Goal: Task Accomplishment & Management: Complete application form

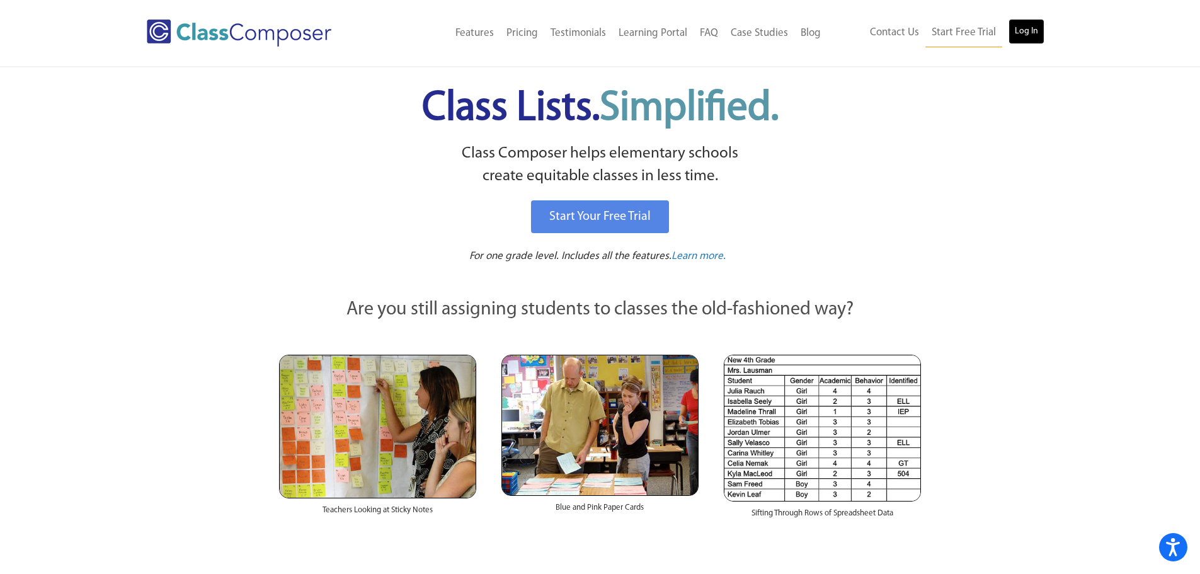
click at [1038, 37] on link "Log In" at bounding box center [1027, 31] width 36 height 25
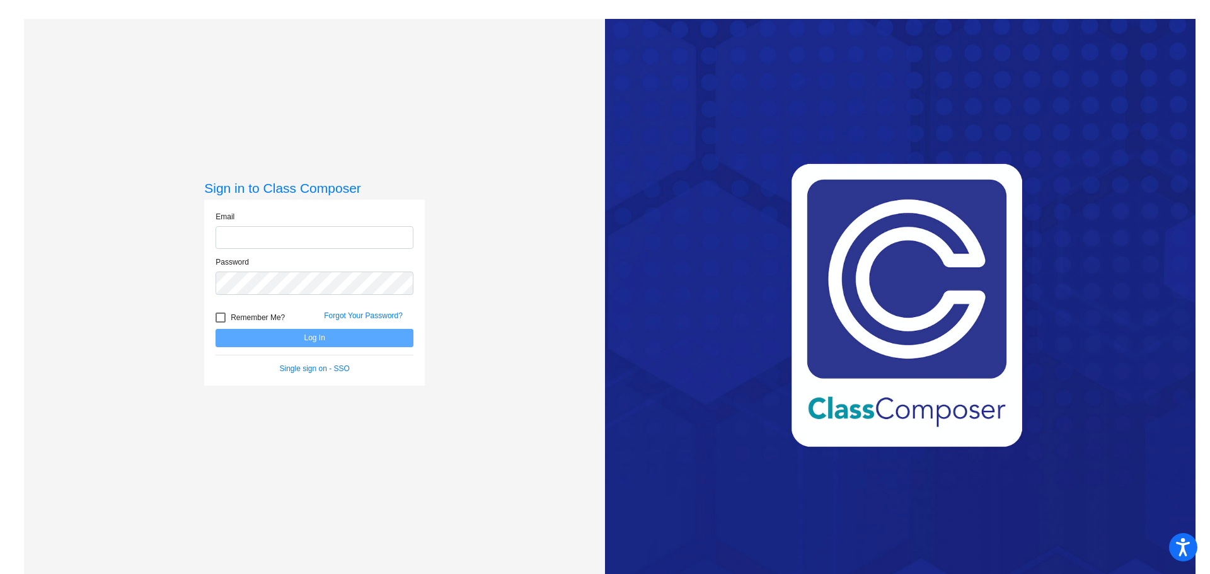
type input "[EMAIL_ADDRESS][DOMAIN_NAME]"
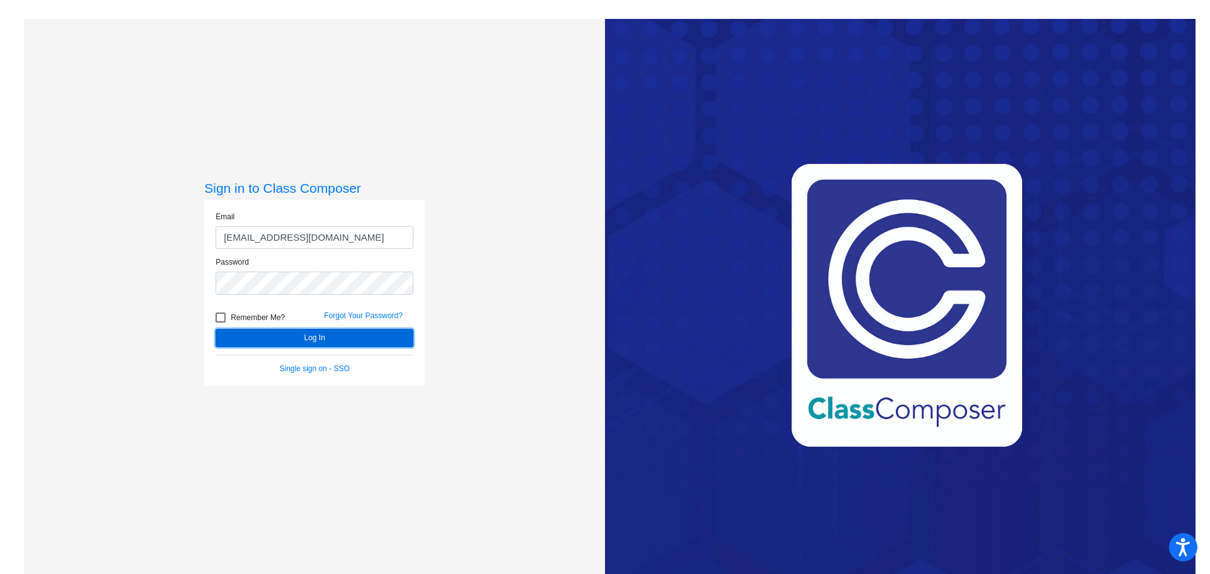
click at [326, 335] on button "Log In" at bounding box center [314, 338] width 198 height 18
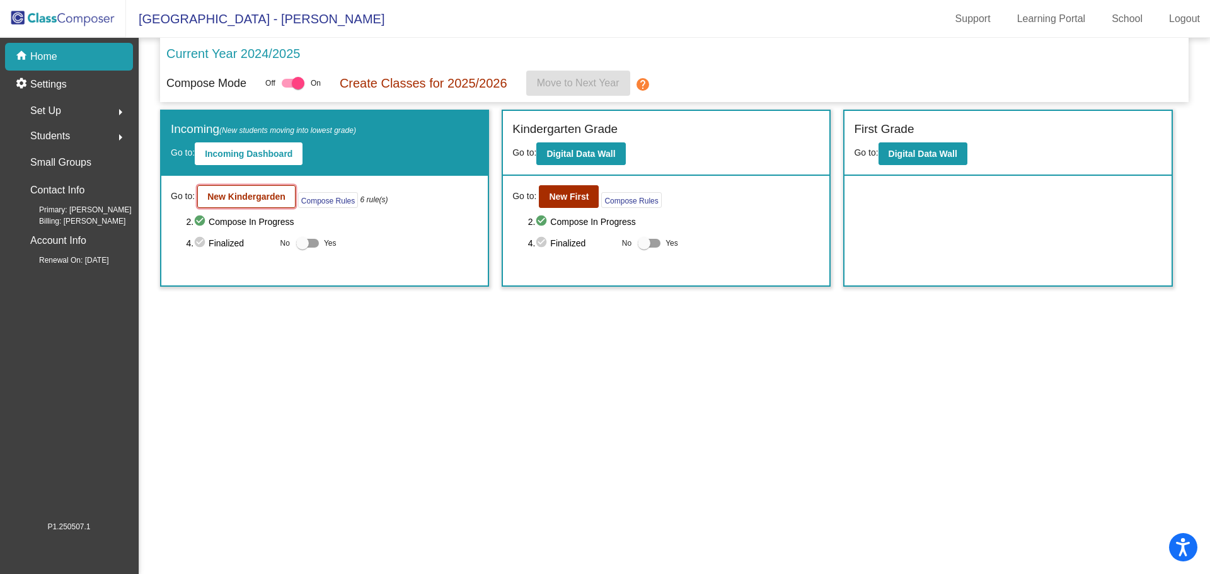
click at [200, 192] on button "New Kindergarden" at bounding box center [246, 196] width 98 height 23
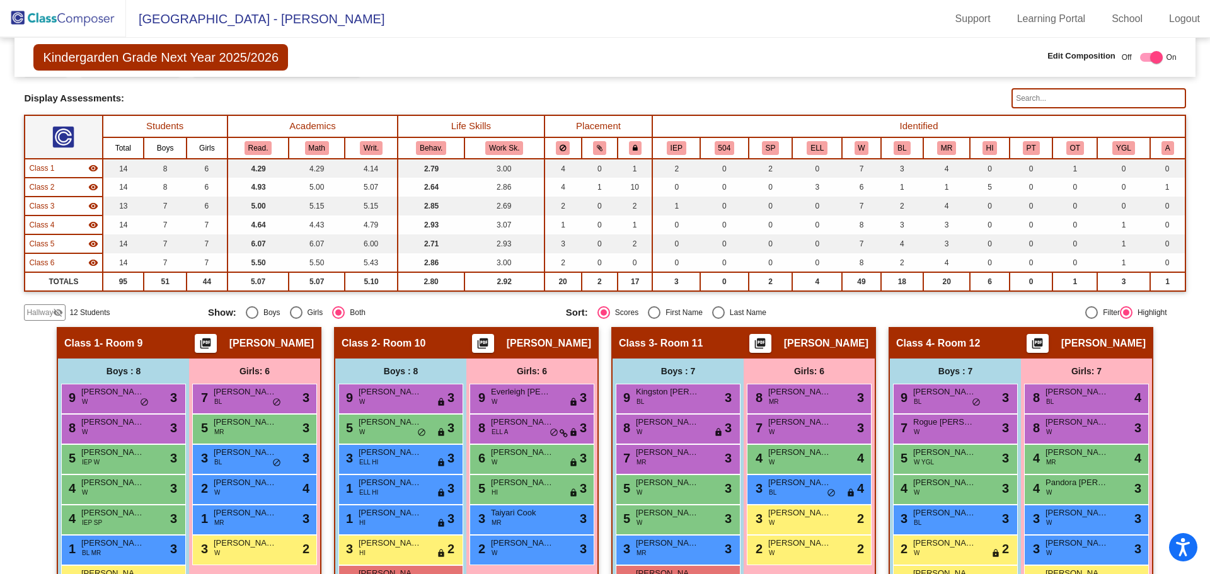
scroll to position [189, 0]
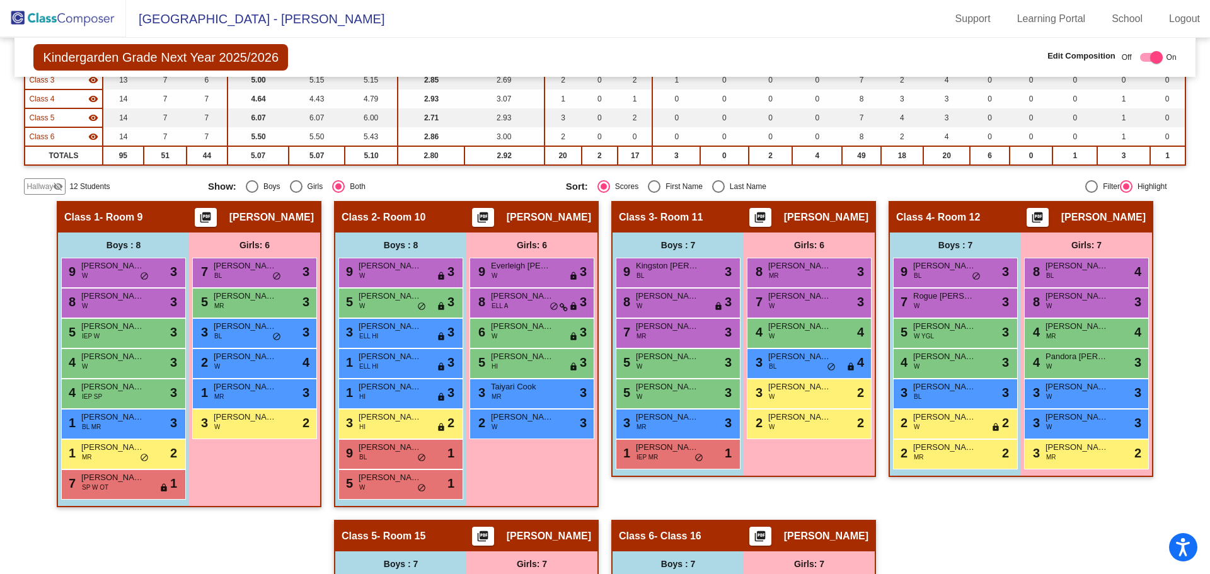
click at [718, 181] on div "Select an option" at bounding box center [718, 186] width 13 height 13
click at [718, 193] on input "Last Name" at bounding box center [718, 193] width 1 height 1
radio input "true"
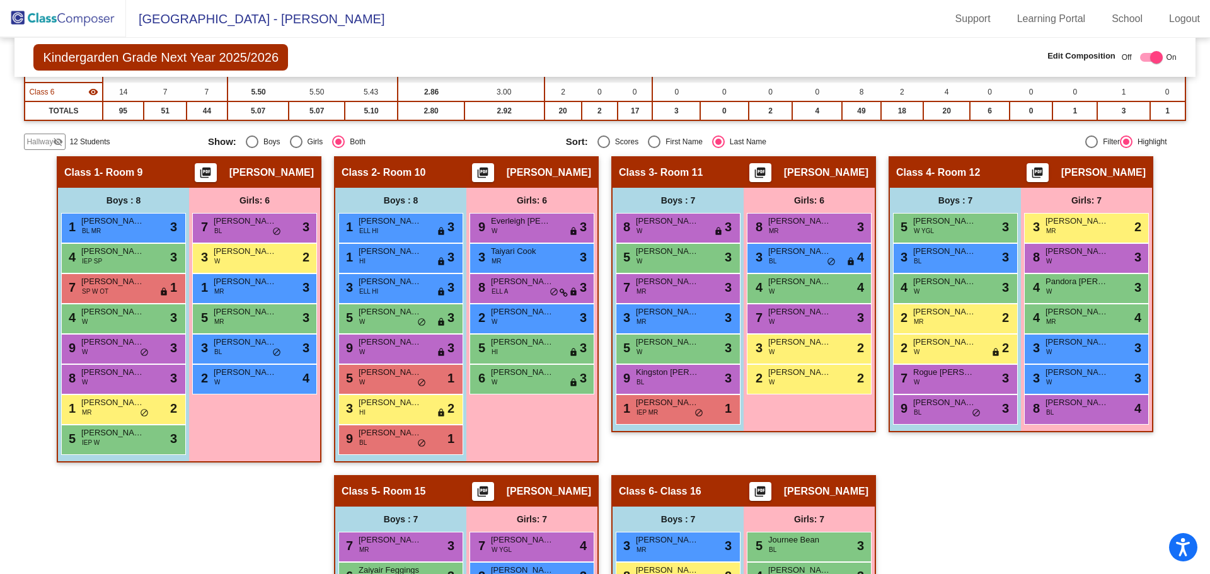
scroll to position [108, 0]
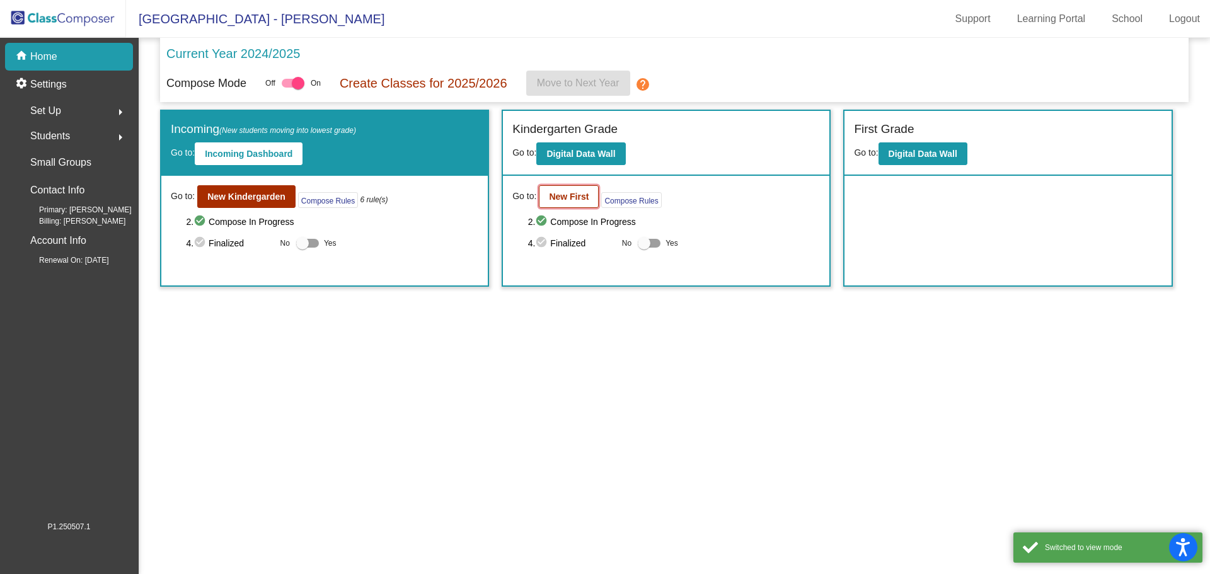
click at [563, 195] on b "New First" at bounding box center [569, 197] width 40 height 10
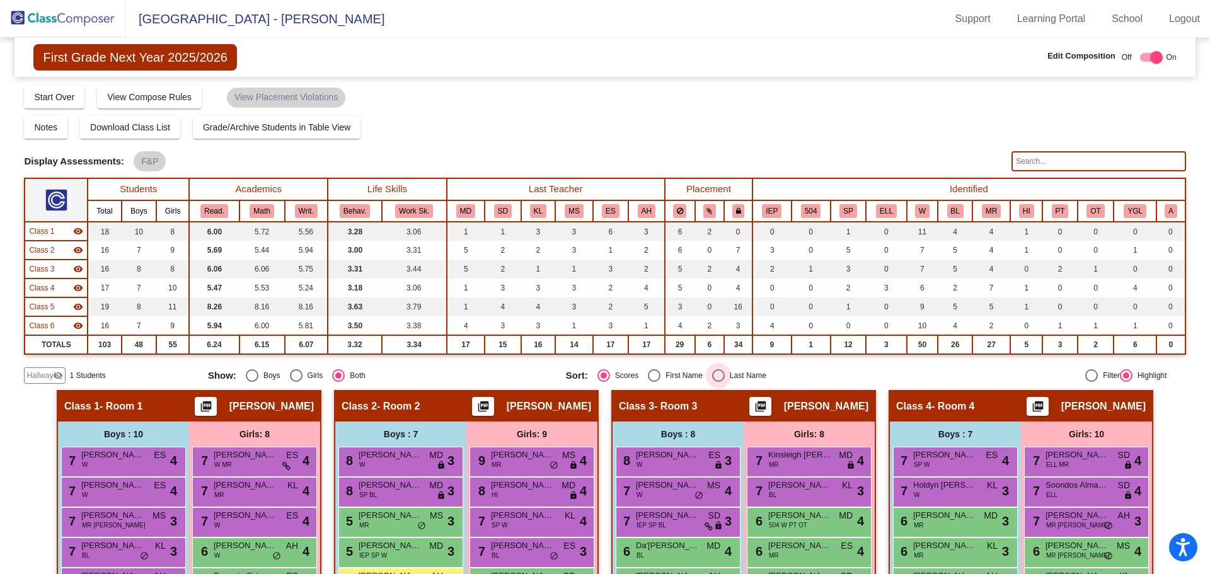
click at [730, 376] on div "Last Name" at bounding box center [746, 375] width 42 height 11
click at [718, 382] on input "Last Name" at bounding box center [718, 382] width 1 height 1
radio input "true"
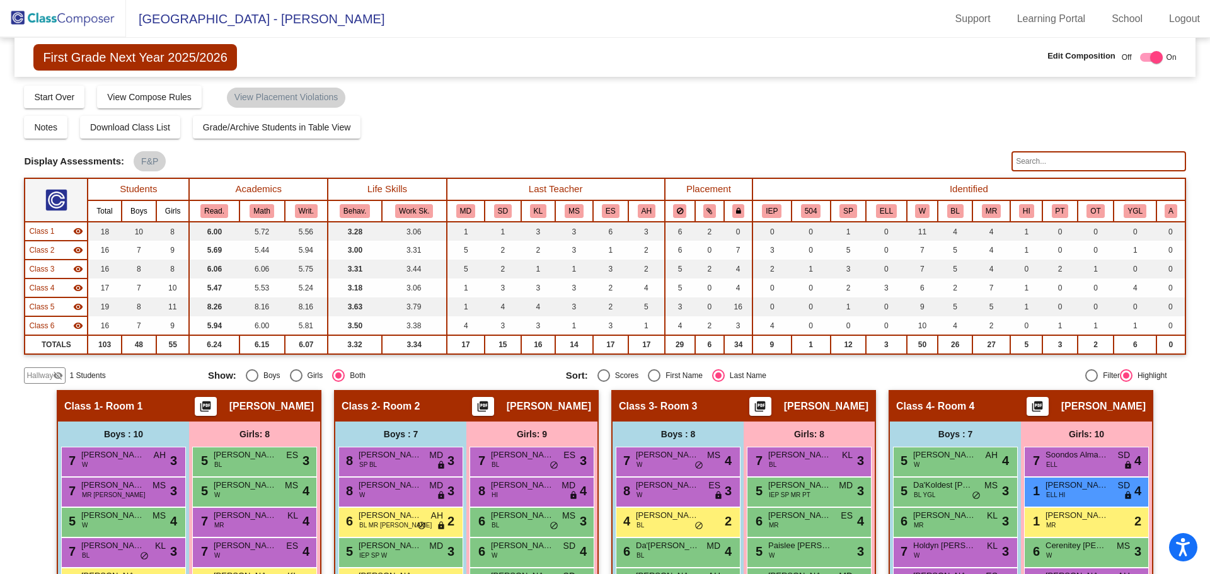
click at [84, 23] on img at bounding box center [63, 18] width 126 height 37
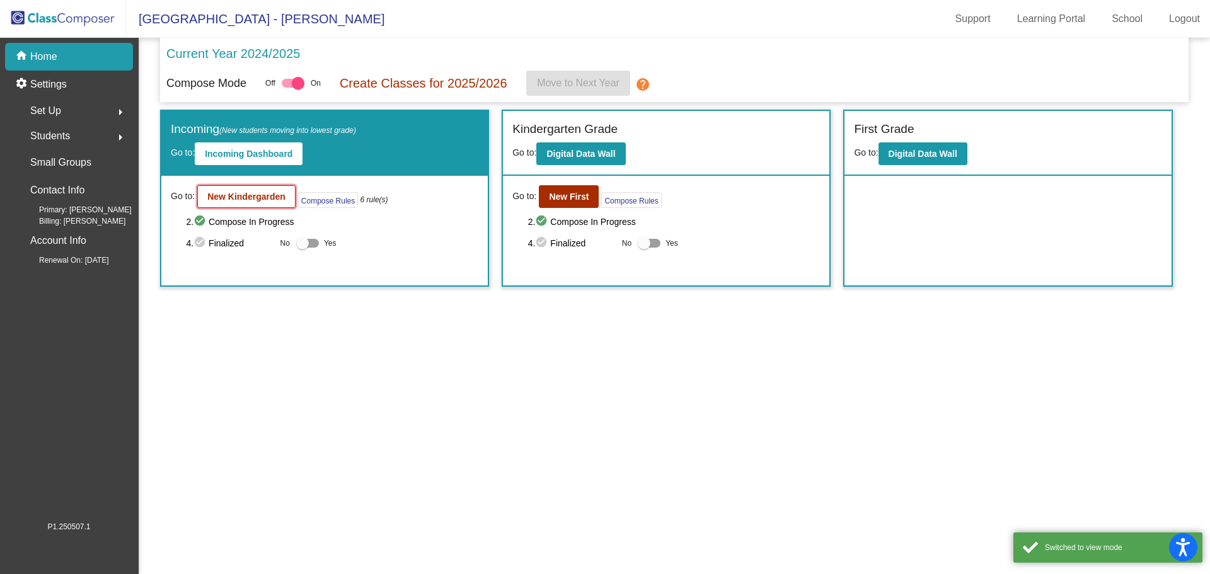
click at [219, 193] on b "New Kindergarden" at bounding box center [246, 197] width 78 height 10
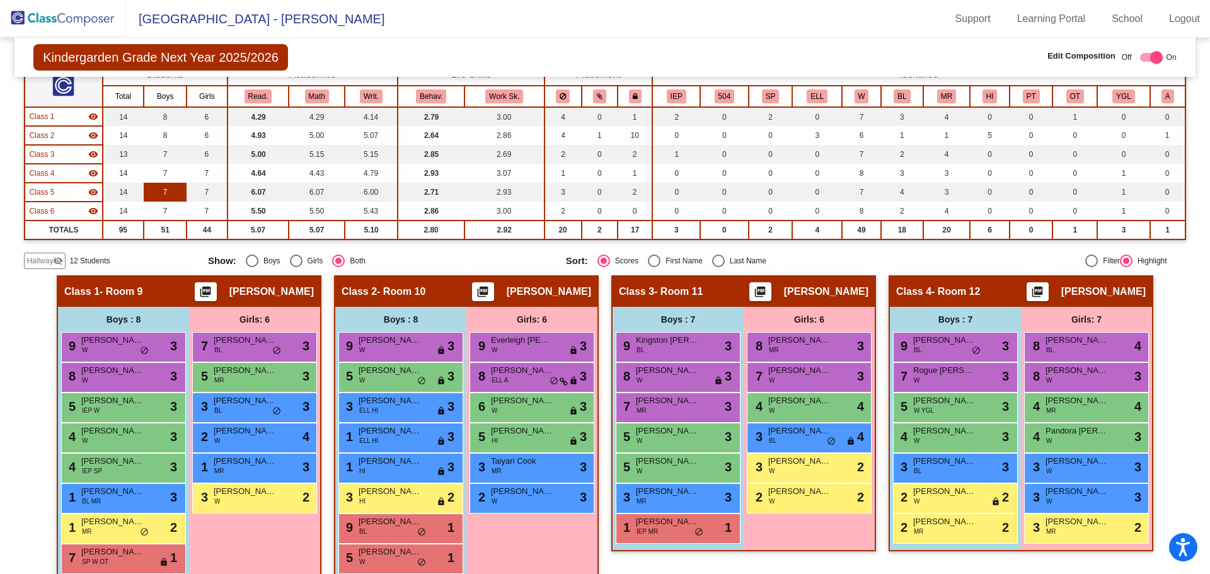
scroll to position [126, 0]
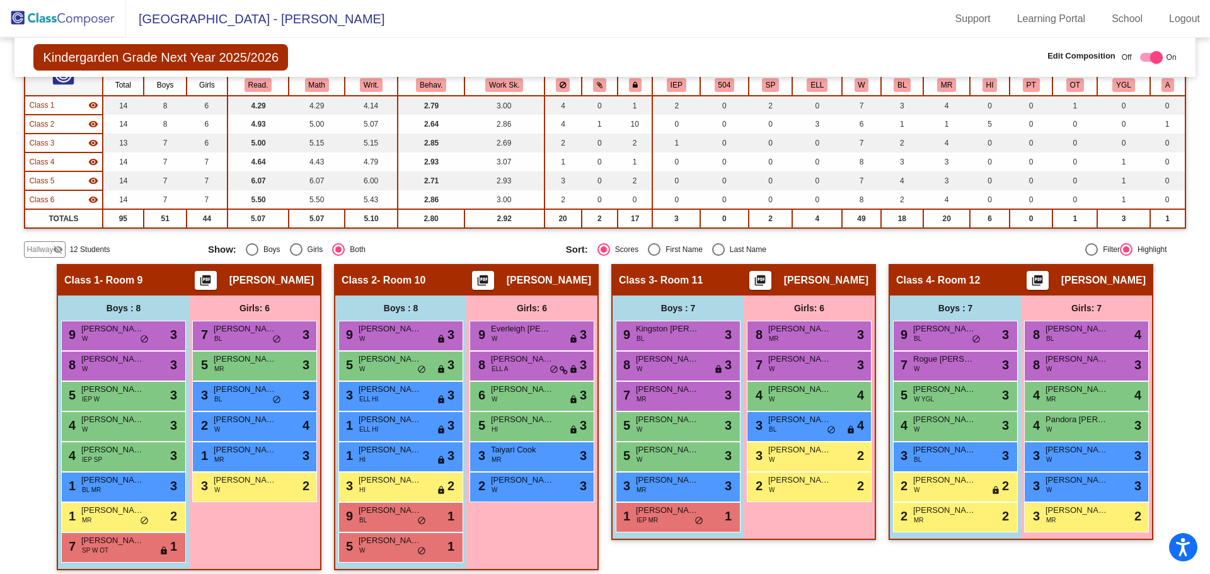
click at [26, 246] on span "Hallway" at bounding box center [39, 249] width 26 height 11
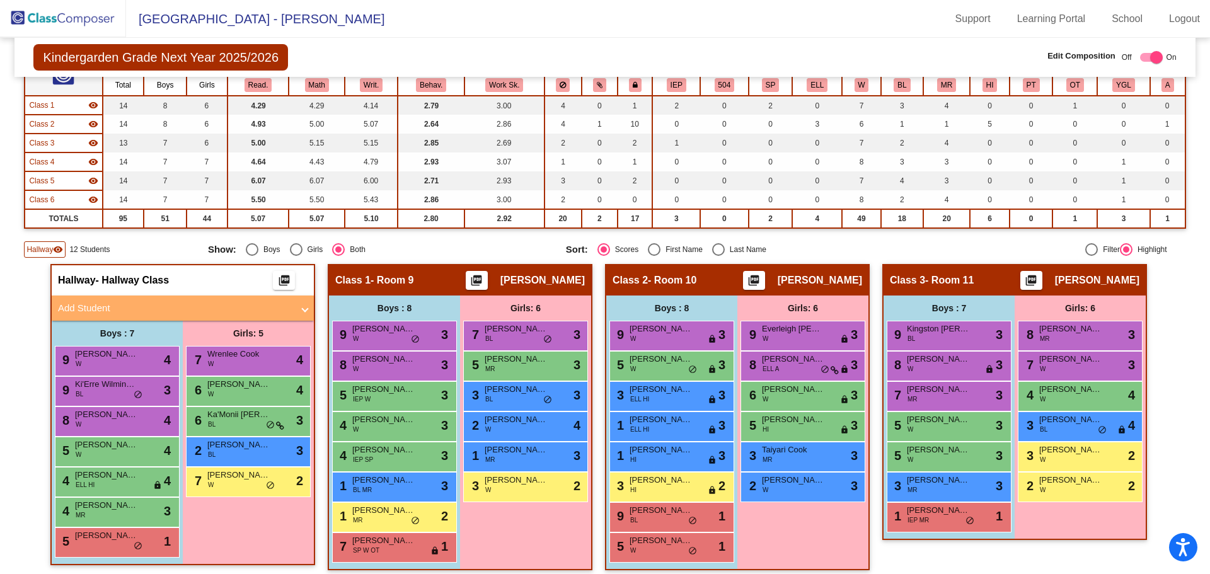
scroll to position [189, 0]
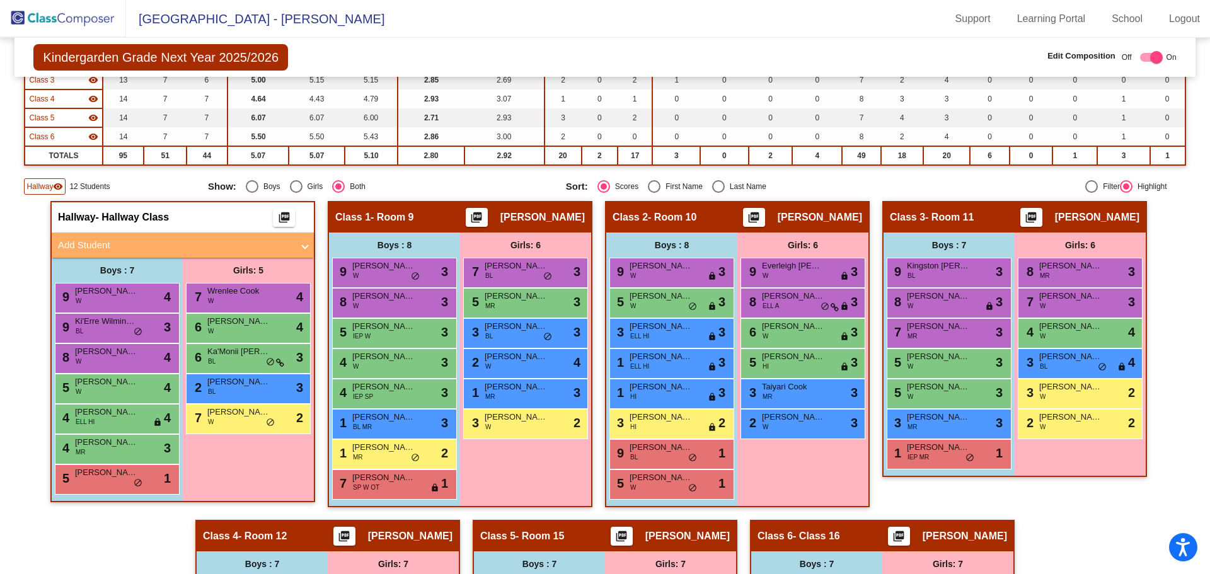
click at [729, 183] on div "Last Name" at bounding box center [746, 186] width 42 height 11
click at [718, 193] on input "Last Name" at bounding box center [718, 193] width 1 height 1
radio input "true"
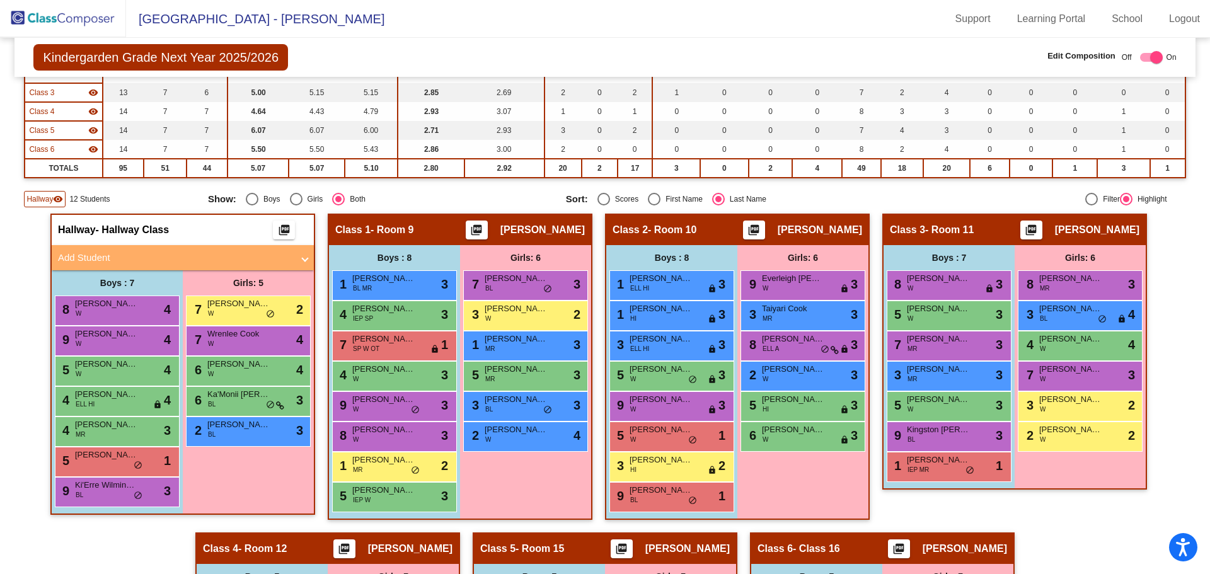
scroll to position [171, 0]
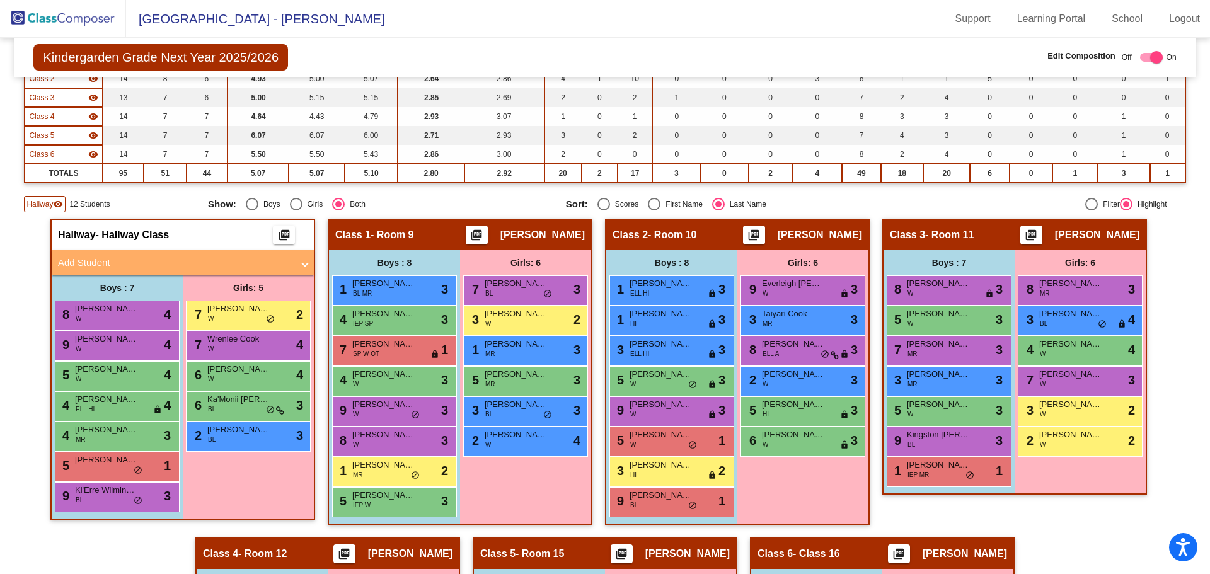
click at [93, 256] on mat-panel-title "Add Student" at bounding box center [175, 263] width 234 height 14
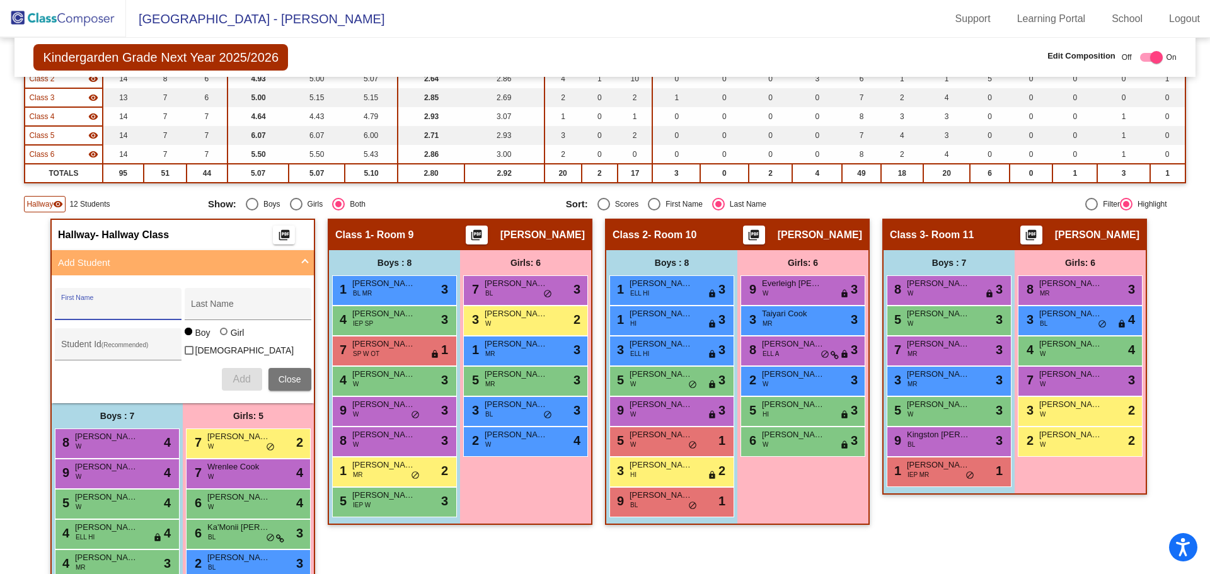
click at [74, 307] on input "First Name" at bounding box center [117, 309] width 113 height 10
type input "[PERSON_NAME]"
click at [231, 339] on div "Girl" at bounding box center [237, 332] width 14 height 13
click at [225, 338] on input "Girl" at bounding box center [224, 338] width 1 height 1
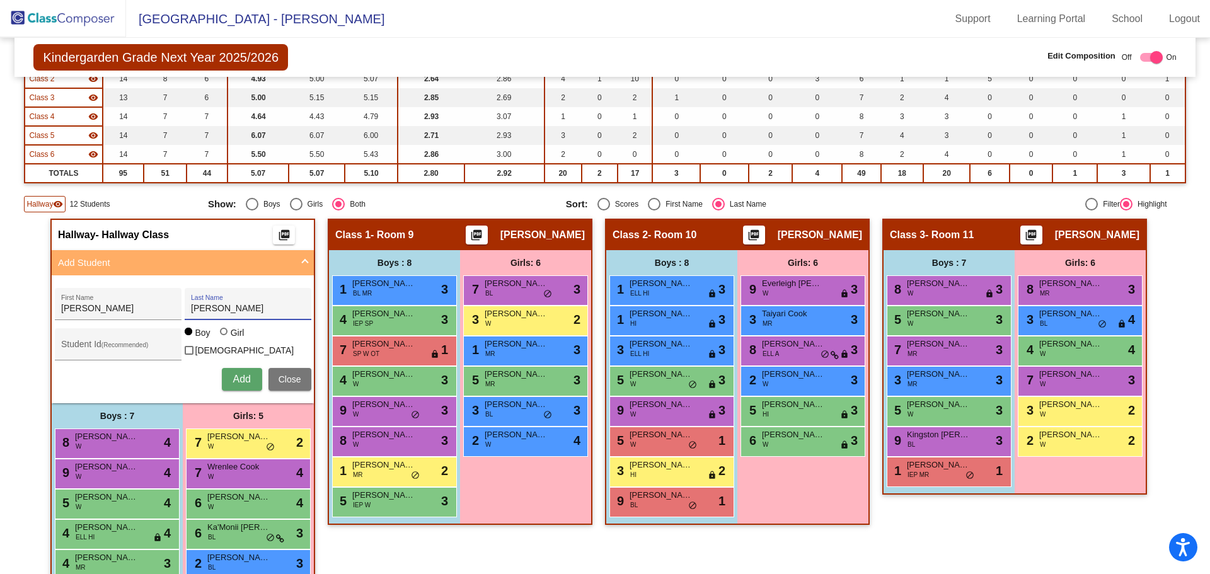
radio input "true"
click at [238, 378] on span "Add" at bounding box center [242, 379] width 18 height 11
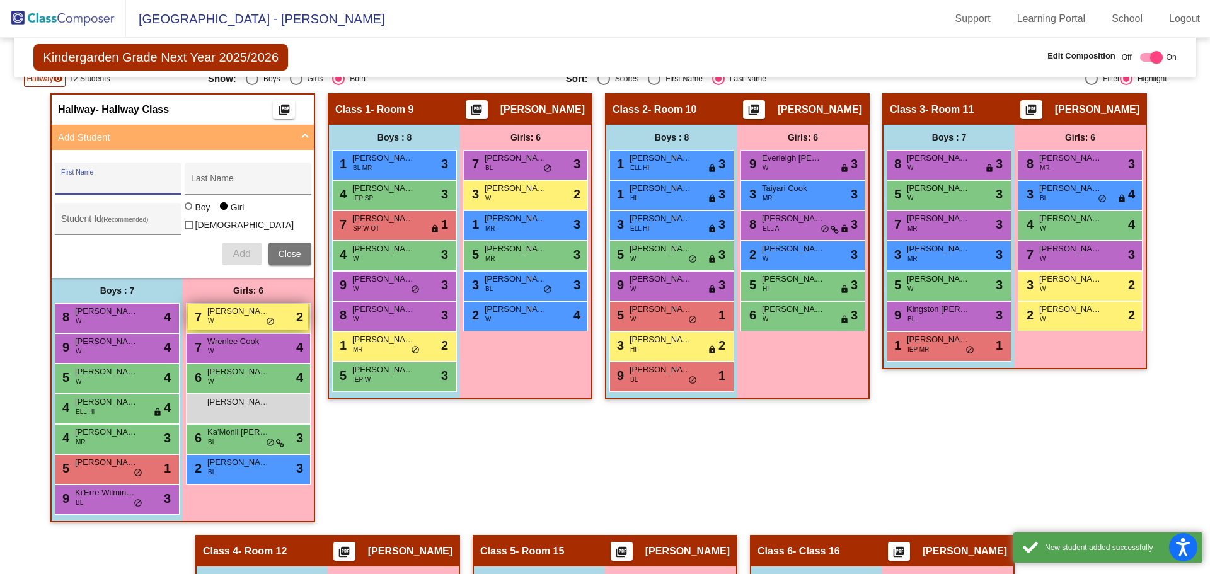
scroll to position [297, 0]
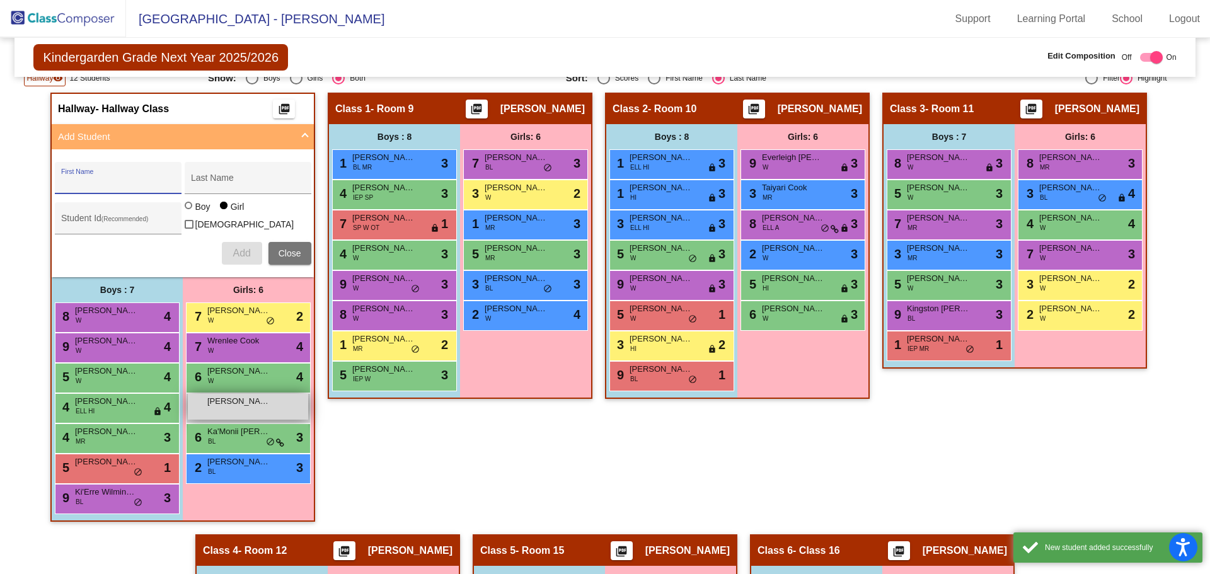
click at [238, 399] on span "[PERSON_NAME]" at bounding box center [238, 401] width 63 height 13
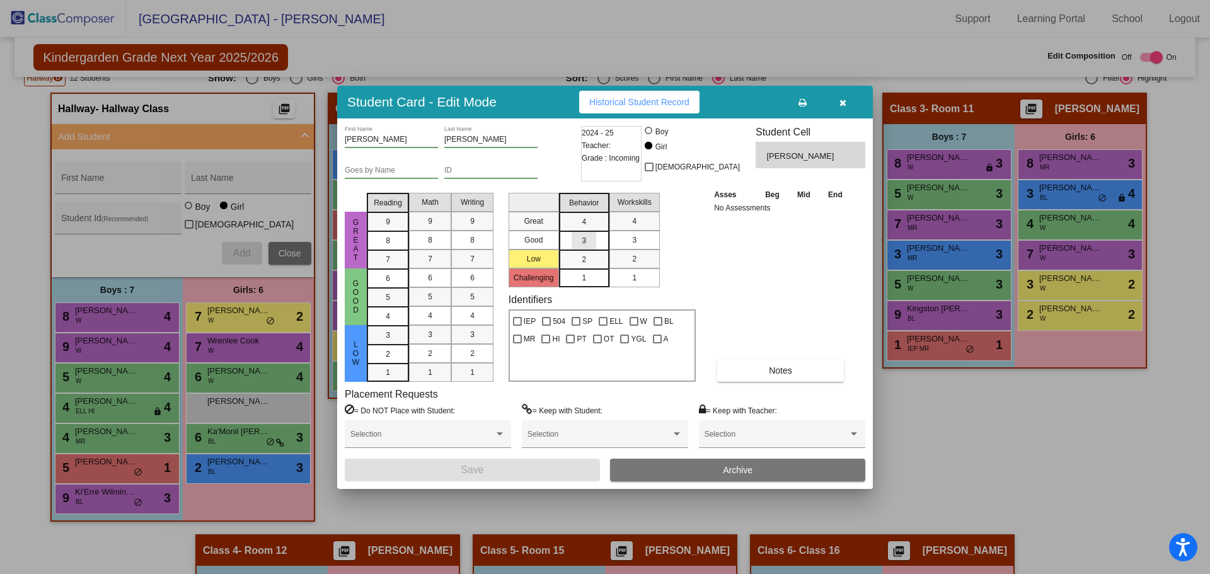
click at [597, 241] on mat-list-option "3" at bounding box center [584, 240] width 50 height 19
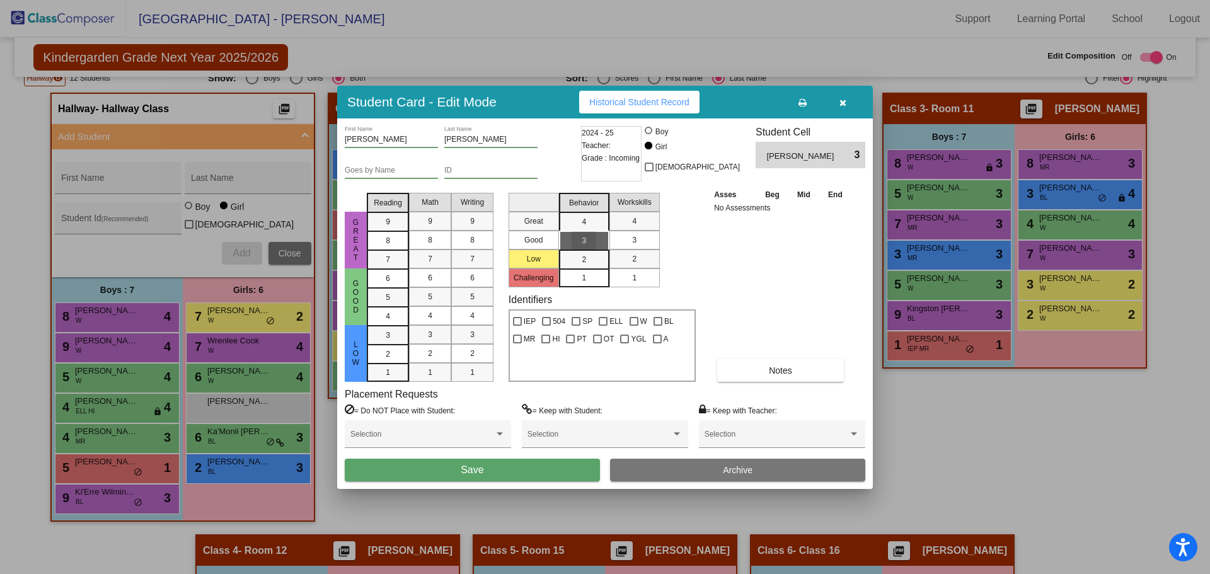
click at [623, 241] on div "3" at bounding box center [634, 240] width 25 height 19
click at [393, 288] on div "5" at bounding box center [388, 278] width 25 height 19
click at [413, 292] on mat-list-option "5" at bounding box center [430, 296] width 42 height 19
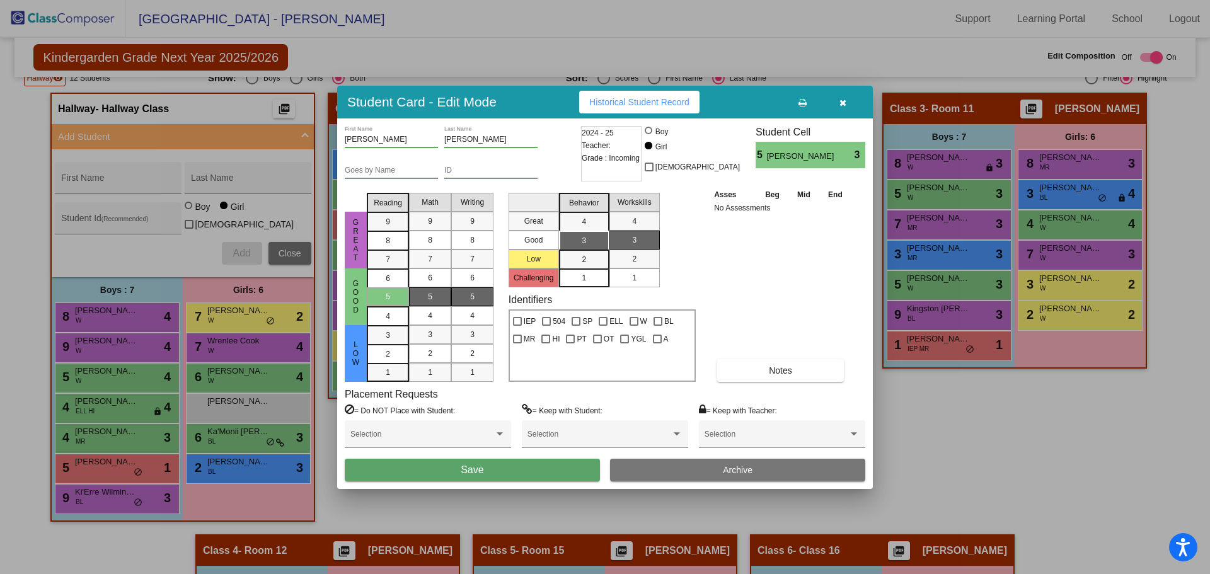
click at [454, 297] on mat-list-option "5" at bounding box center [472, 296] width 42 height 19
click at [639, 320] on label "W" at bounding box center [638, 321] width 18 height 15
click at [634, 326] on input "W" at bounding box center [633, 326] width 1 height 1
checkbox input "true"
click at [491, 469] on button "Save" at bounding box center [472, 470] width 255 height 23
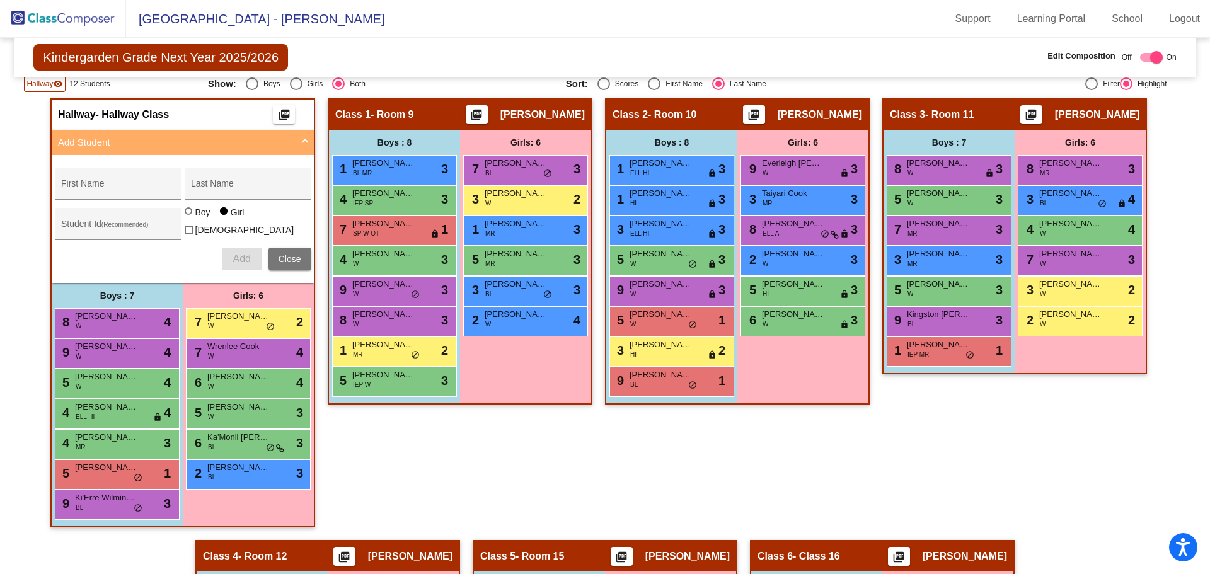
scroll to position [291, 0]
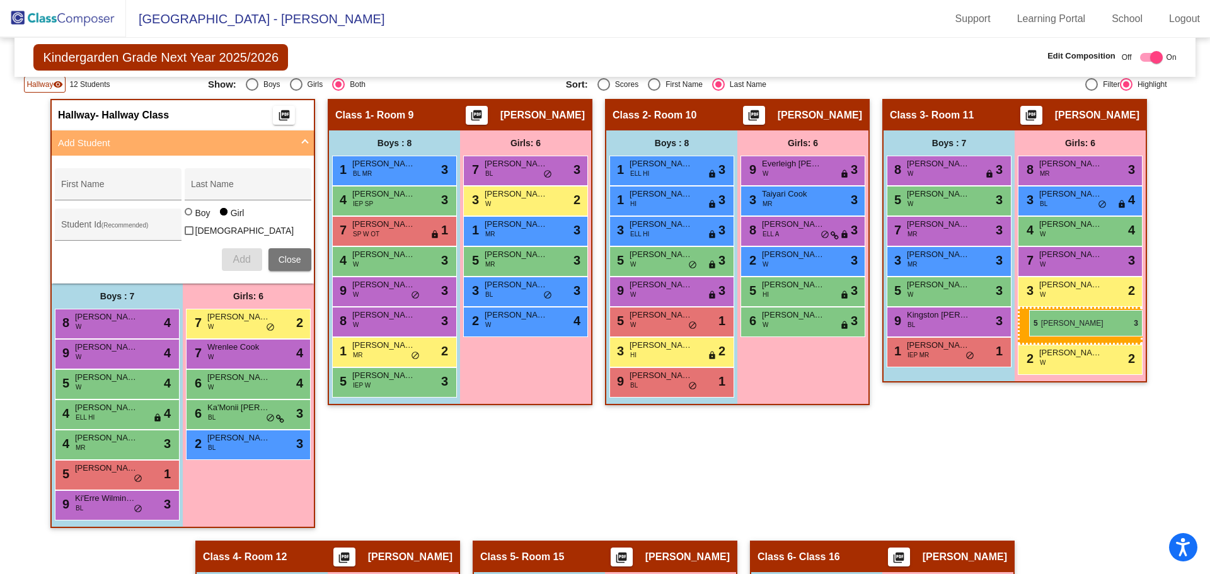
drag, startPoint x: 221, startPoint y: 406, endPoint x: 1029, endPoint y: 310, distance: 814.1
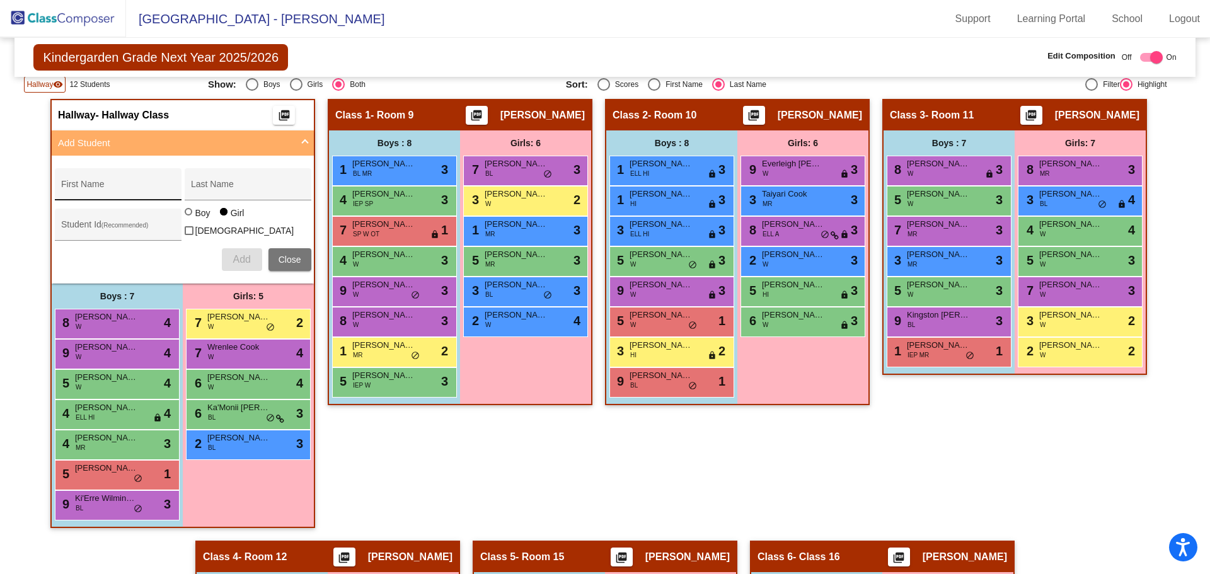
click at [113, 186] on input "First Name" at bounding box center [117, 189] width 113 height 10
type input "[PERSON_NAME]"
click at [200, 217] on div "Boy" at bounding box center [203, 213] width 16 height 13
click at [190, 218] on input "Boy" at bounding box center [189, 218] width 1 height 1
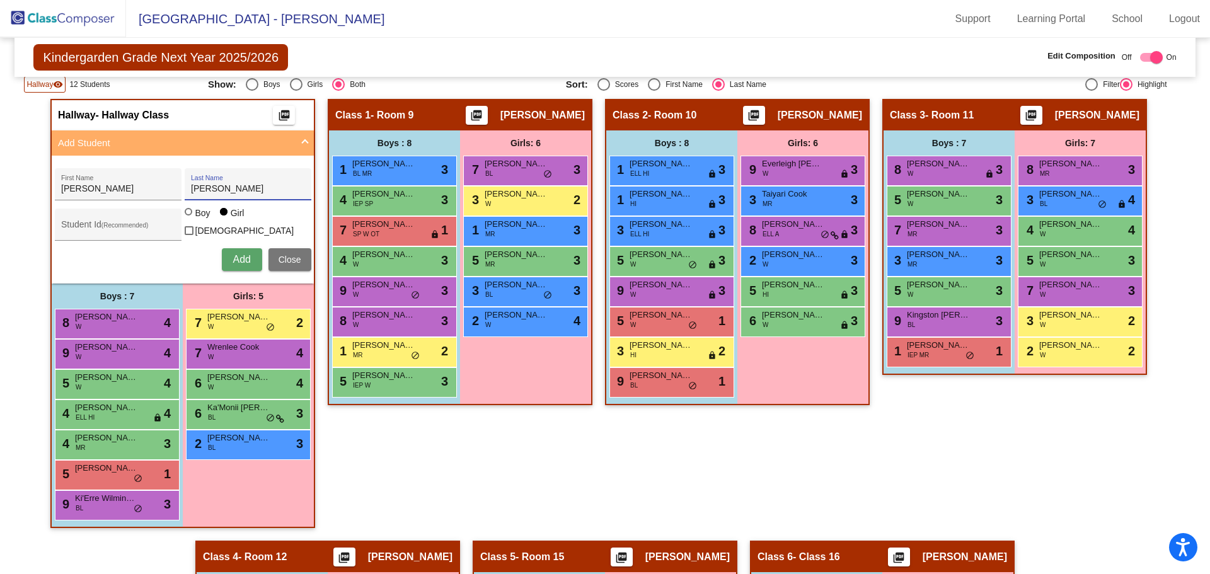
radio input "true"
click at [233, 258] on span "Add" at bounding box center [242, 259] width 18 height 11
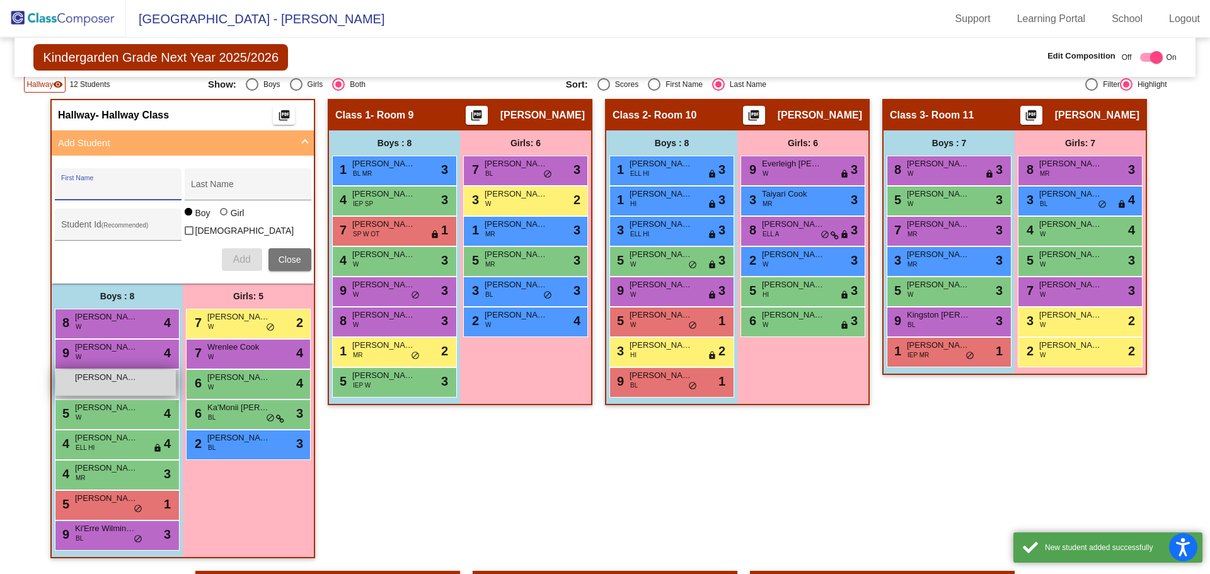
click at [124, 384] on div "[PERSON_NAME] lock do_not_disturb_alt" at bounding box center [115, 383] width 120 height 26
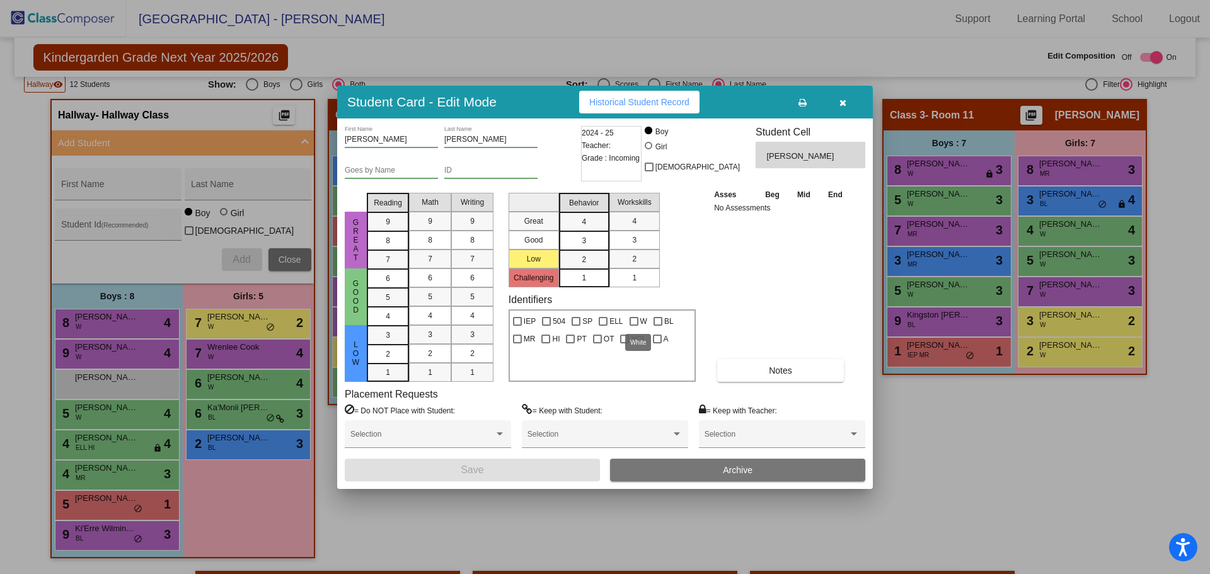
click at [638, 321] on label "W" at bounding box center [638, 321] width 18 height 15
click at [634, 326] on input "W" at bounding box center [633, 326] width 1 height 1
checkbox input "true"
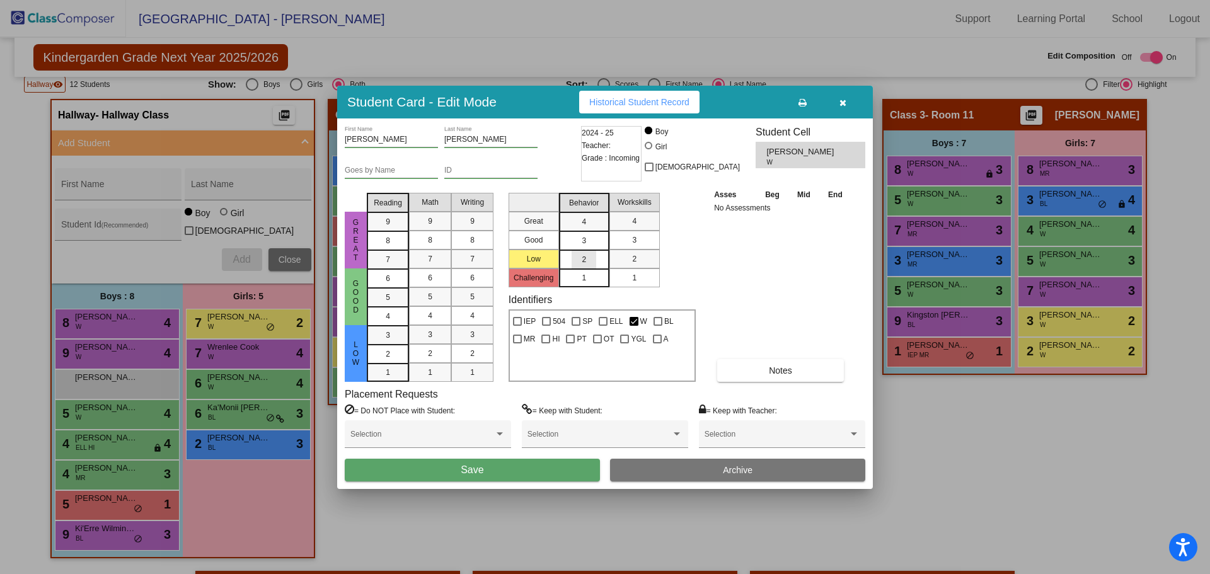
click at [566, 259] on mat-list-option "2" at bounding box center [584, 259] width 50 height 19
click at [640, 240] on div "3" at bounding box center [634, 240] width 25 height 19
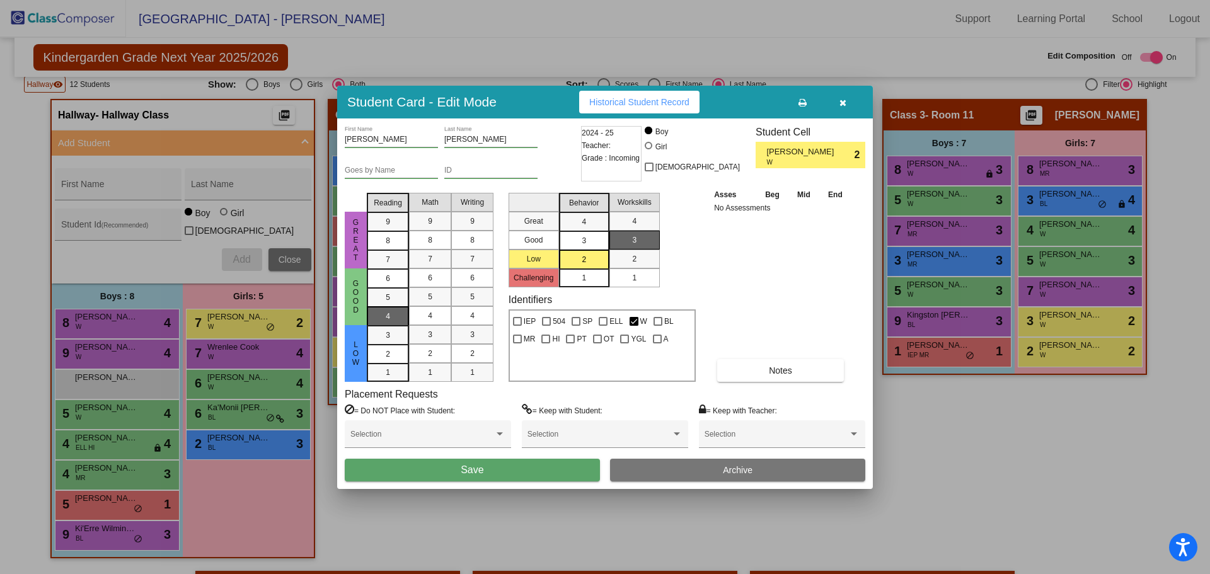
click at [386, 288] on div "4" at bounding box center [388, 278] width 25 height 19
click at [428, 315] on span "4" at bounding box center [430, 315] width 4 height 11
click at [462, 308] on div "4" at bounding box center [472, 315] width 25 height 19
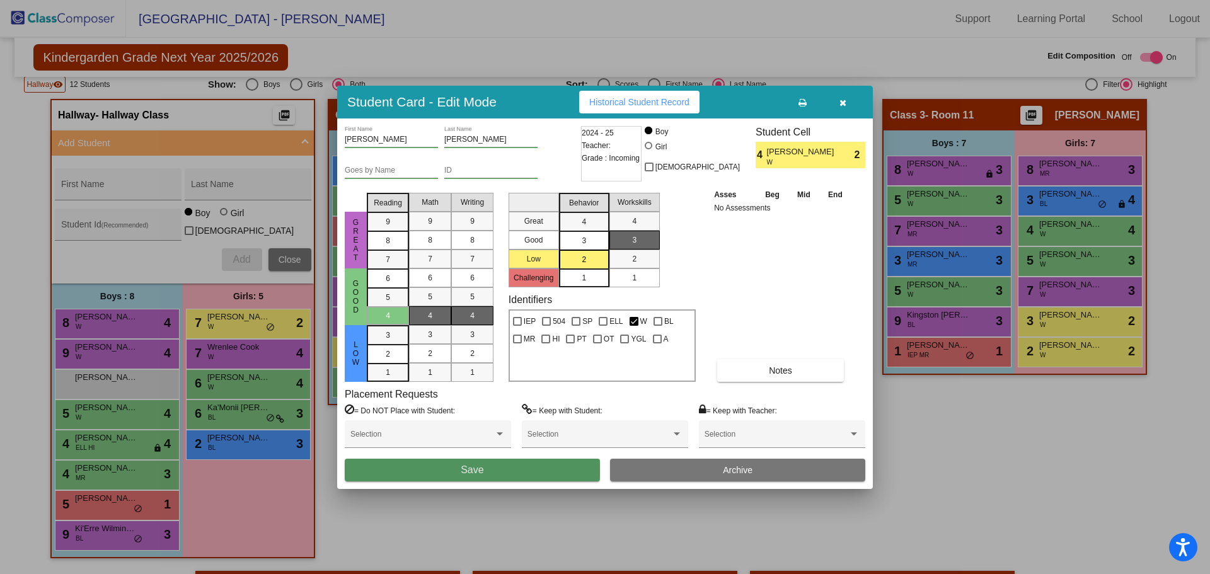
click at [443, 469] on button "Save" at bounding box center [472, 470] width 255 height 23
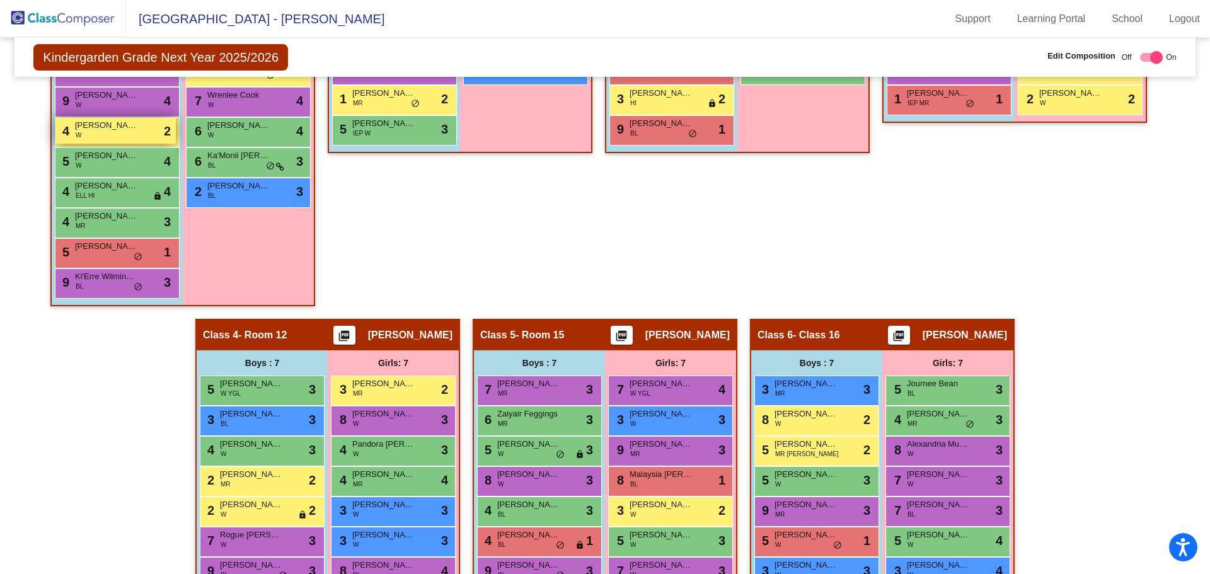
scroll to position [573, 0]
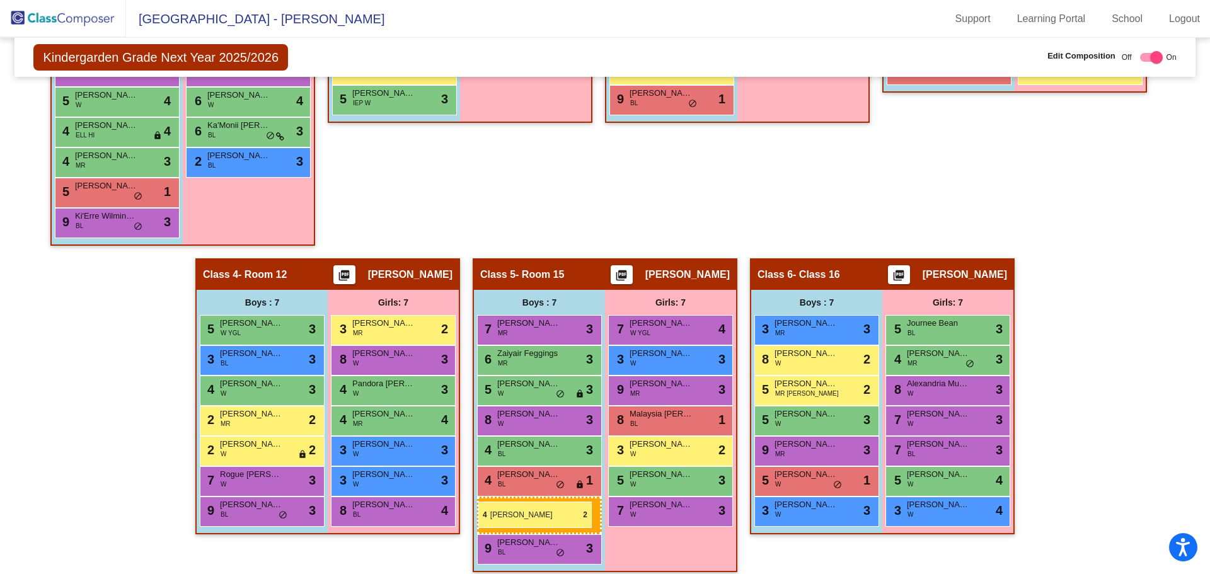
drag, startPoint x: 113, startPoint y: 100, endPoint x: 478, endPoint y: 502, distance: 542.8
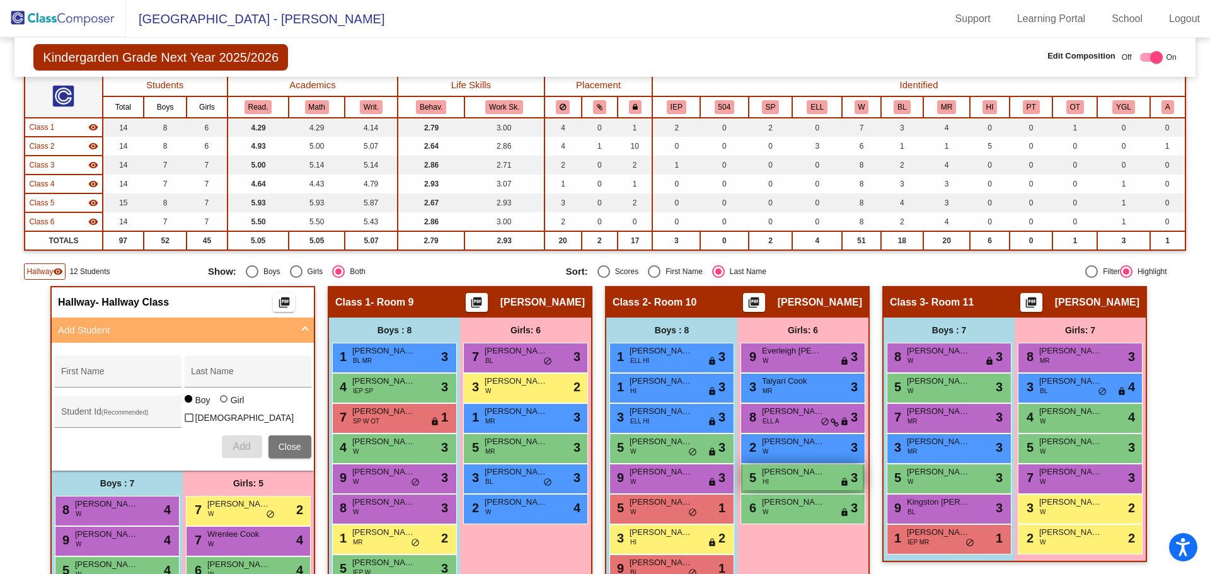
scroll to position [0, 0]
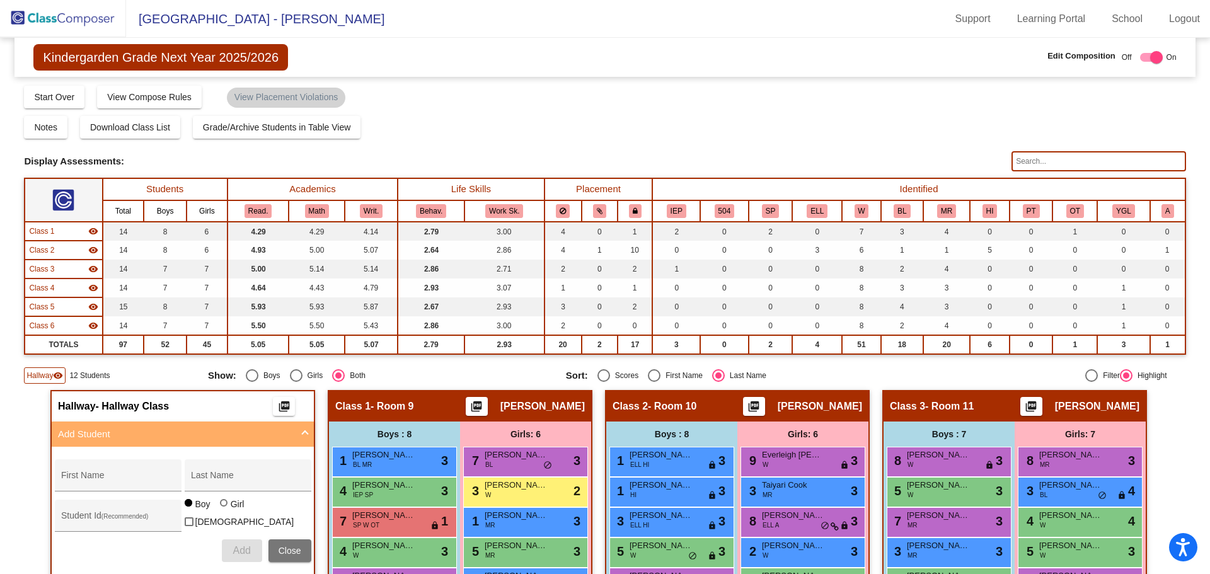
click at [88, 17] on img at bounding box center [63, 18] width 126 height 37
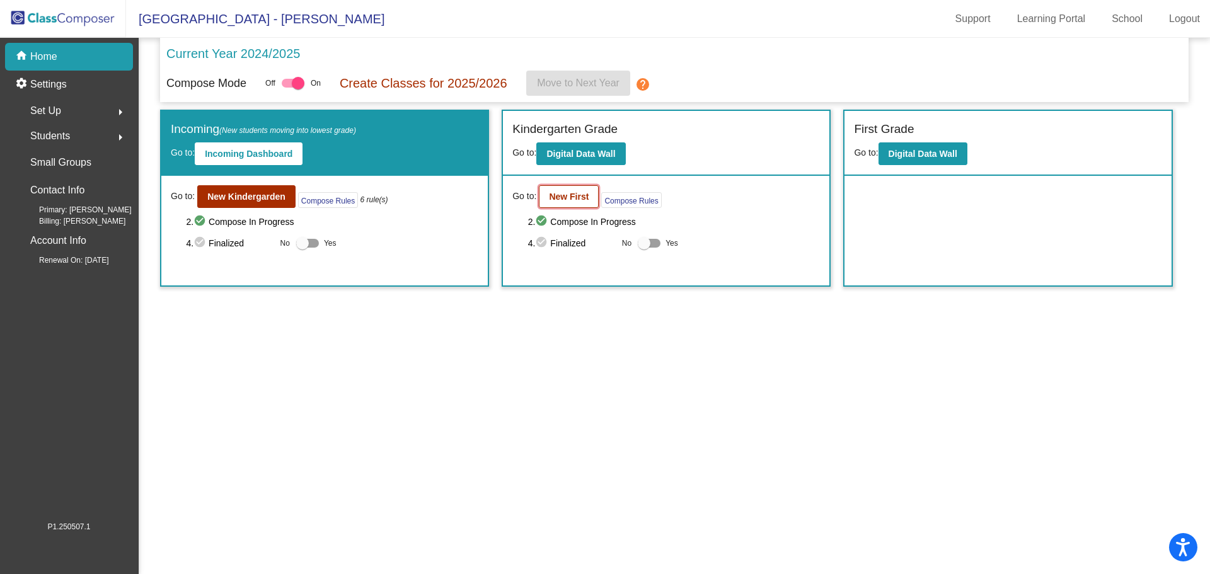
click at [556, 196] on b "New First" at bounding box center [569, 197] width 40 height 10
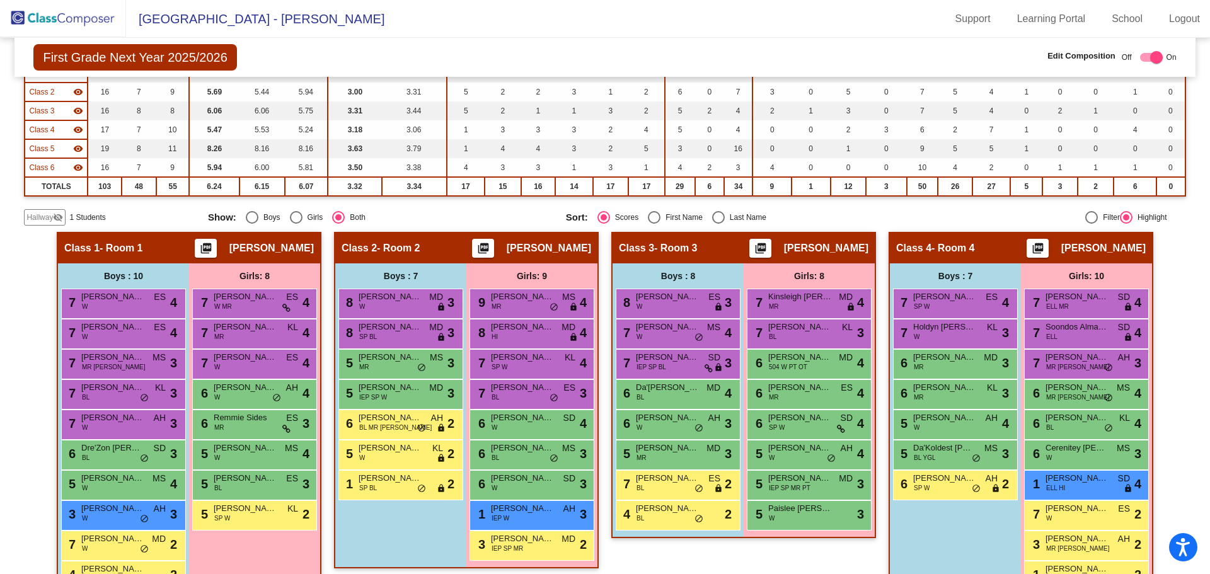
scroll to position [189, 0]
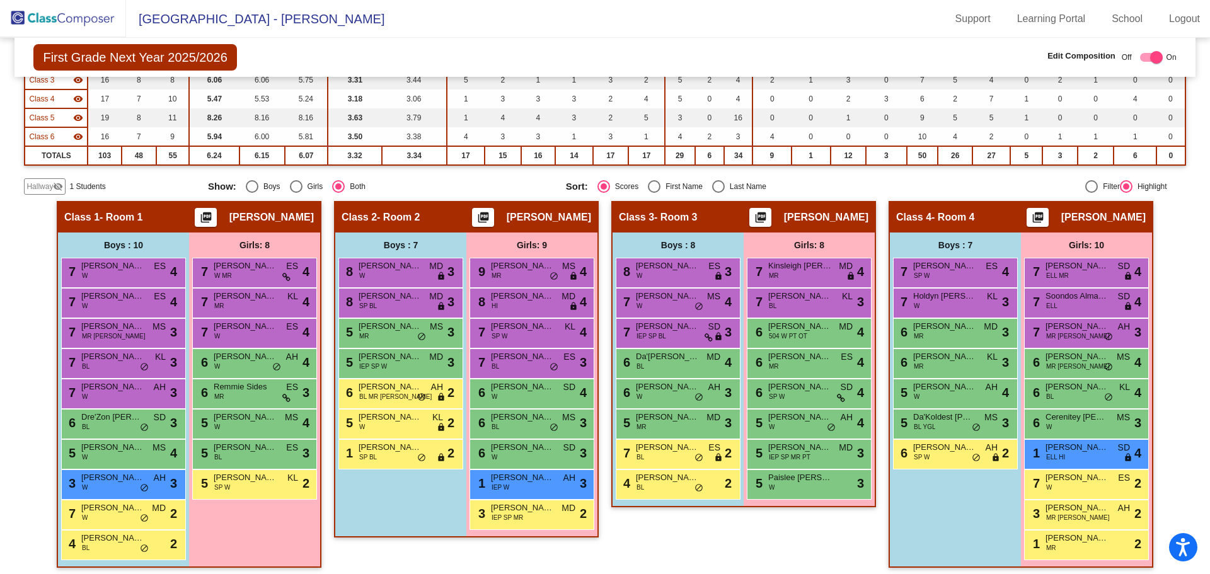
click at [718, 180] on div "Hallway visibility_off 1 Students Show: Boys Girls Both Sort: Scores First Name…" at bounding box center [604, 186] width 1161 height 16
click at [716, 183] on div "Select an option" at bounding box center [718, 186] width 13 height 13
click at [718, 193] on input "Last Name" at bounding box center [718, 193] width 1 height 1
radio input "true"
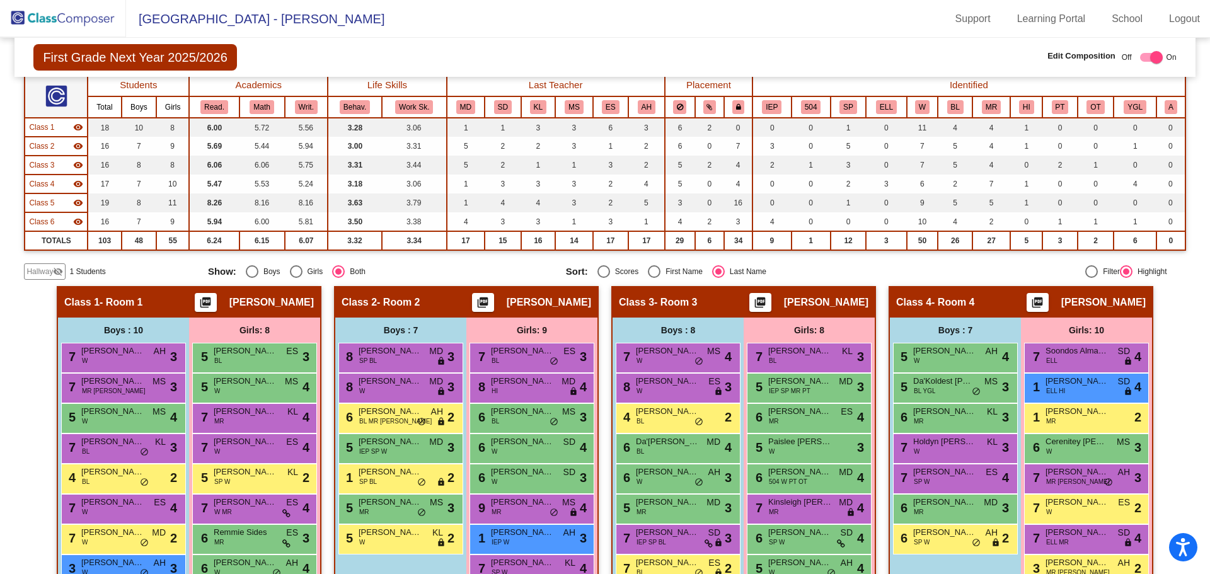
scroll to position [101, 0]
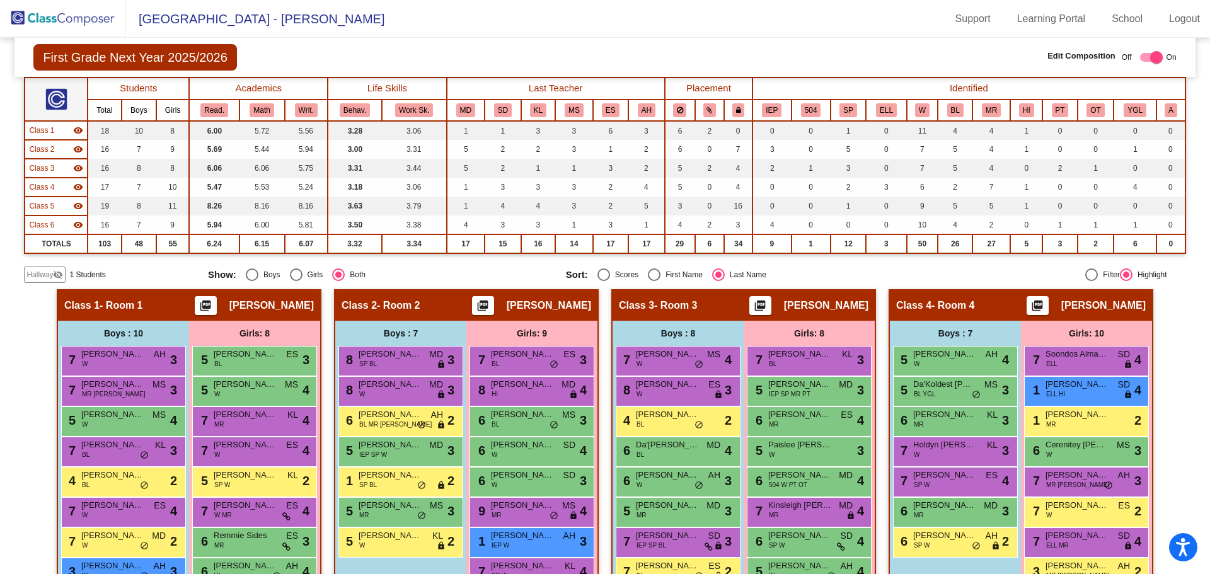
click at [38, 279] on span "Hallway" at bounding box center [39, 274] width 26 height 11
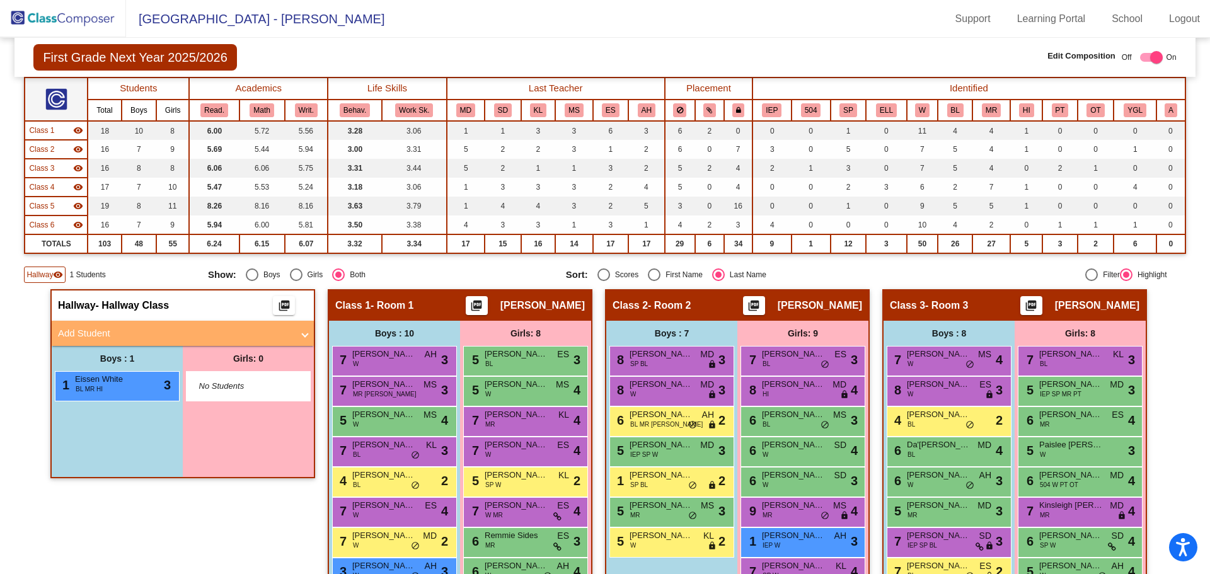
click at [79, 340] on mat-panel-title "Add Student" at bounding box center [175, 333] width 234 height 14
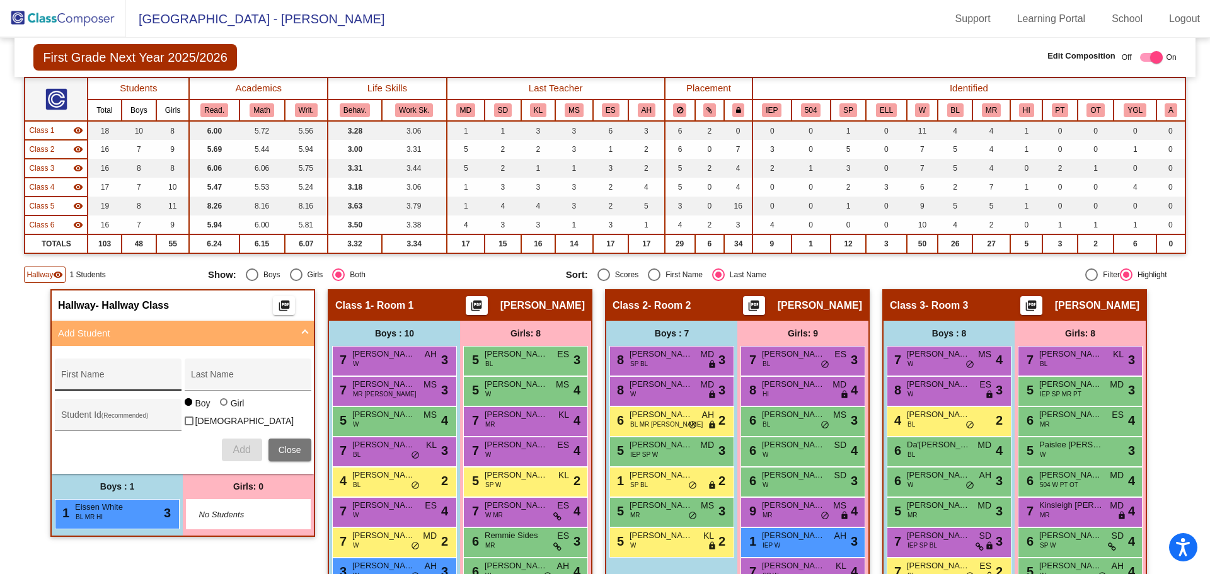
click at [75, 374] on div "First Name" at bounding box center [117, 378] width 113 height 26
type input "[PERSON_NAME]"
click at [234, 449] on span "Add" at bounding box center [242, 449] width 18 height 11
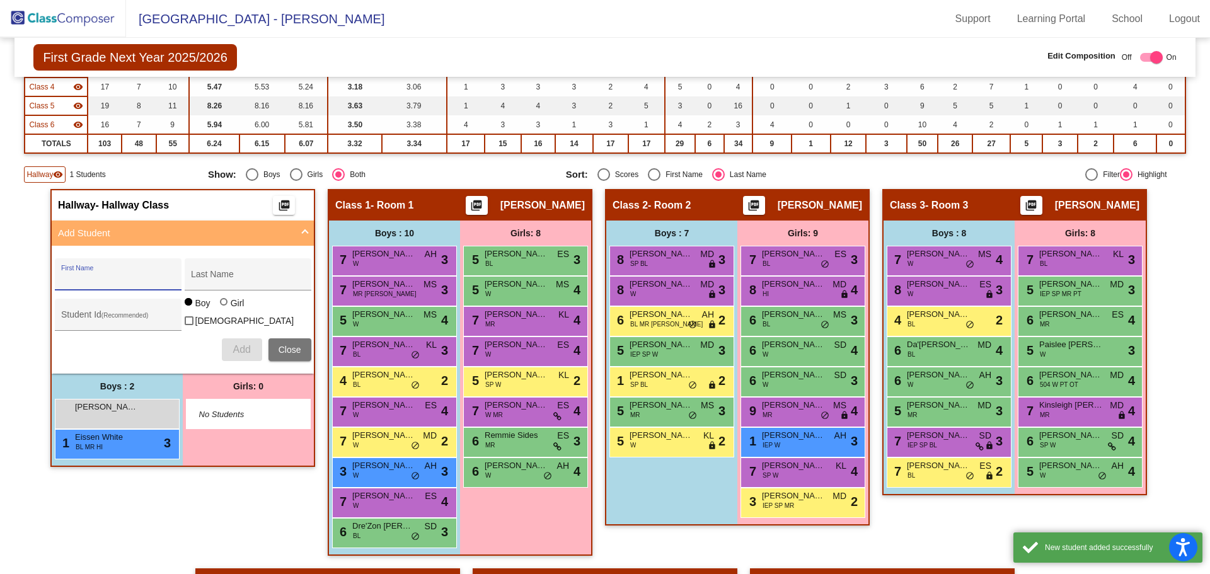
scroll to position [227, 0]
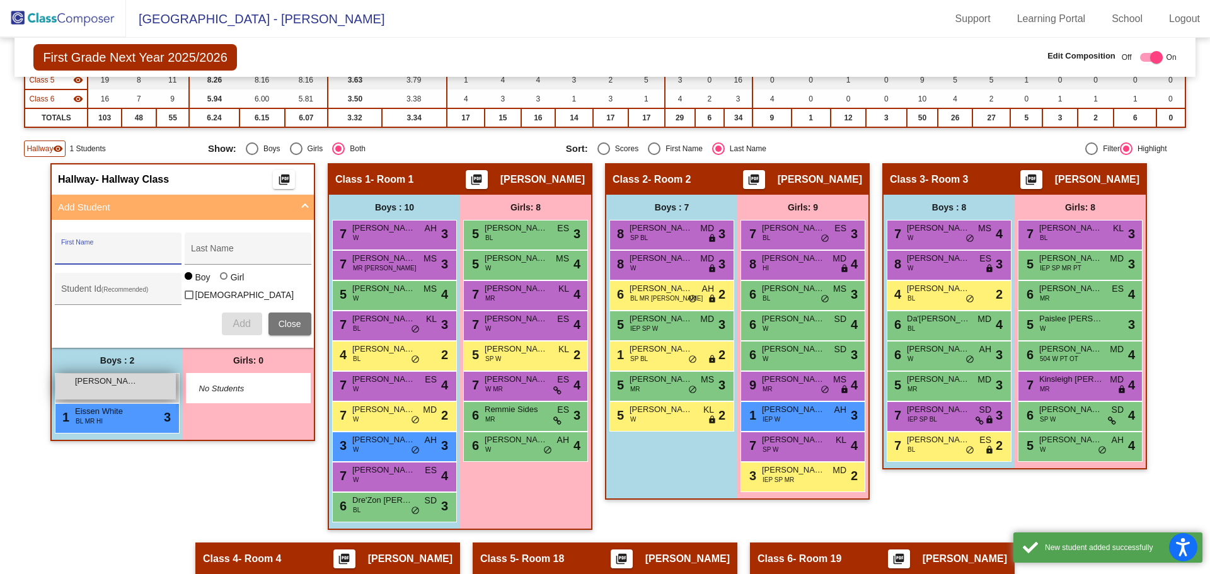
click at [139, 380] on div "[PERSON_NAME] lock do_not_disturb_alt" at bounding box center [115, 387] width 120 height 26
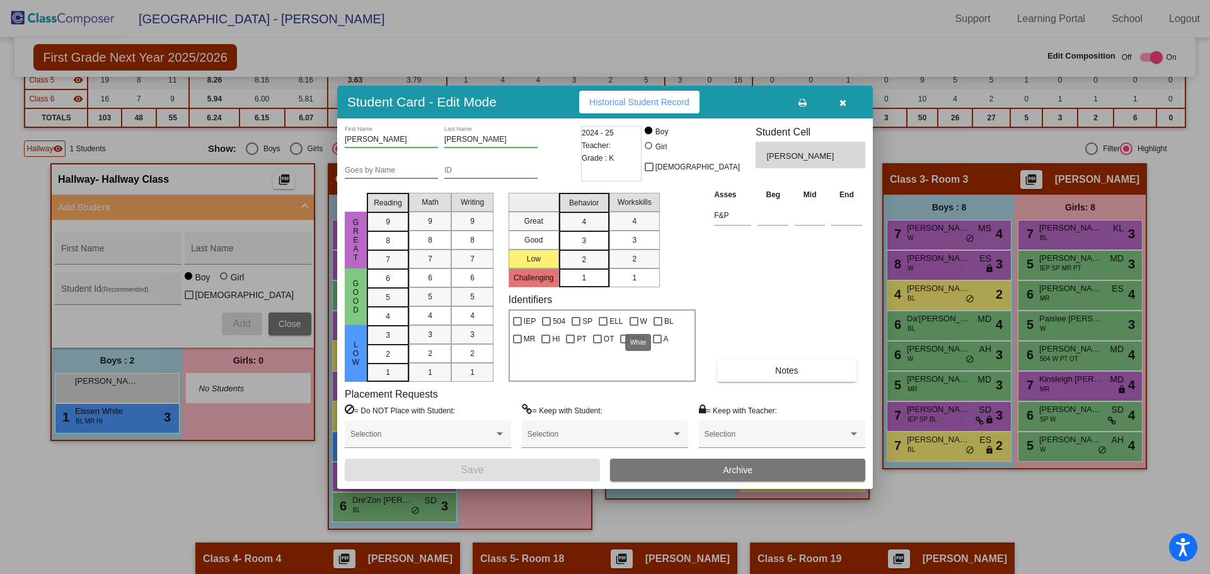
click at [641, 321] on span "W" at bounding box center [643, 321] width 7 height 15
click at [634, 326] on input "W" at bounding box center [633, 326] width 1 height 1
checkbox input "true"
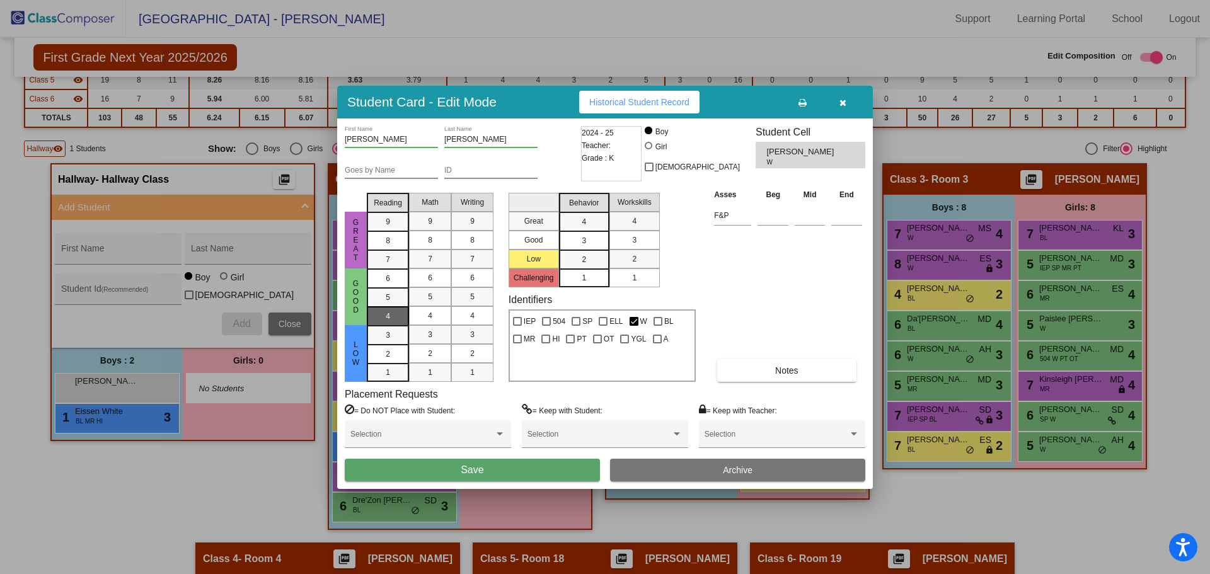
click at [396, 288] on div "4" at bounding box center [388, 278] width 25 height 19
click at [406, 316] on mat-list-option "4" at bounding box center [388, 315] width 42 height 19
click at [436, 313] on div "4" at bounding box center [430, 315] width 25 height 19
click at [460, 312] on div "4" at bounding box center [472, 315] width 25 height 19
click at [479, 472] on span "Save" at bounding box center [472, 469] width 23 height 11
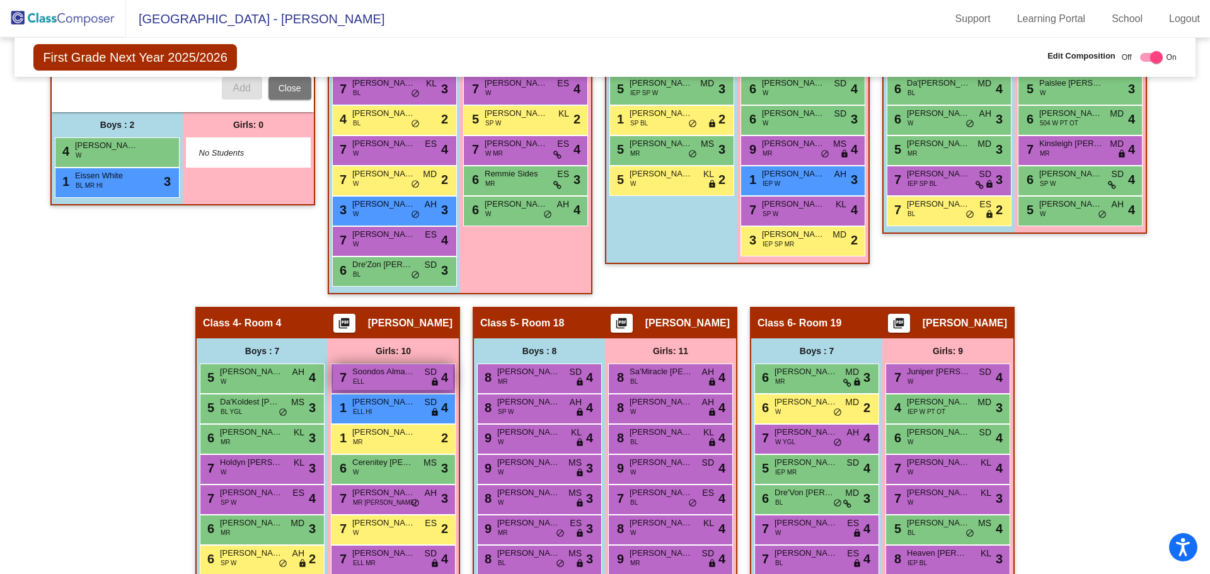
scroll to position [416, 0]
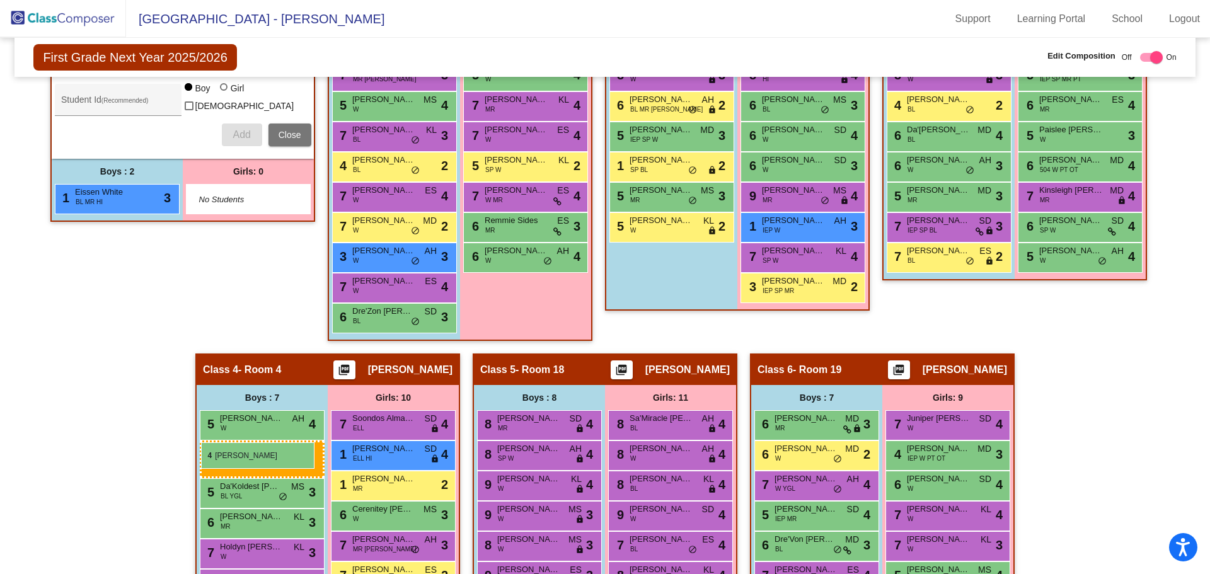
drag, startPoint x: 146, startPoint y: 199, endPoint x: 201, endPoint y: 442, distance: 249.3
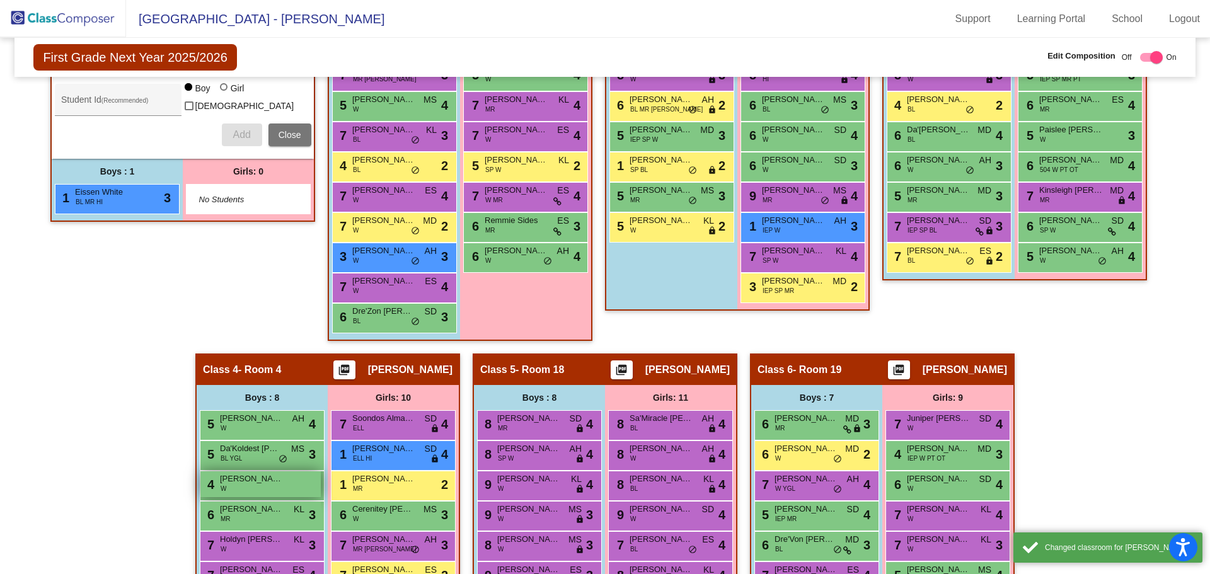
click at [239, 484] on span "[PERSON_NAME]" at bounding box center [251, 479] width 63 height 13
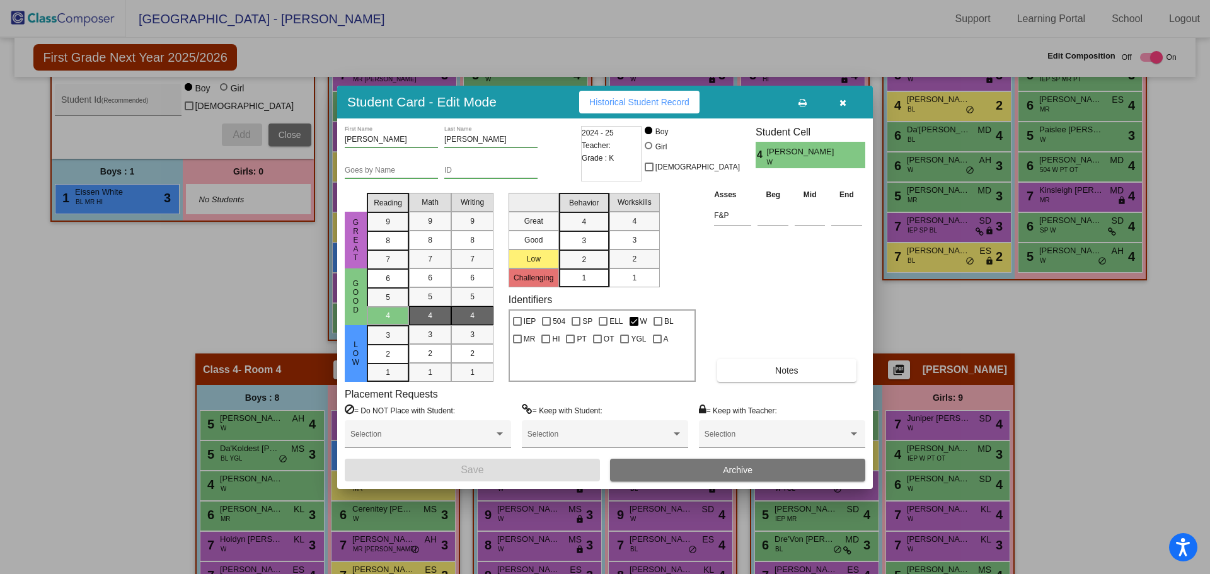
click at [853, 101] on button "button" at bounding box center [842, 102] width 40 height 23
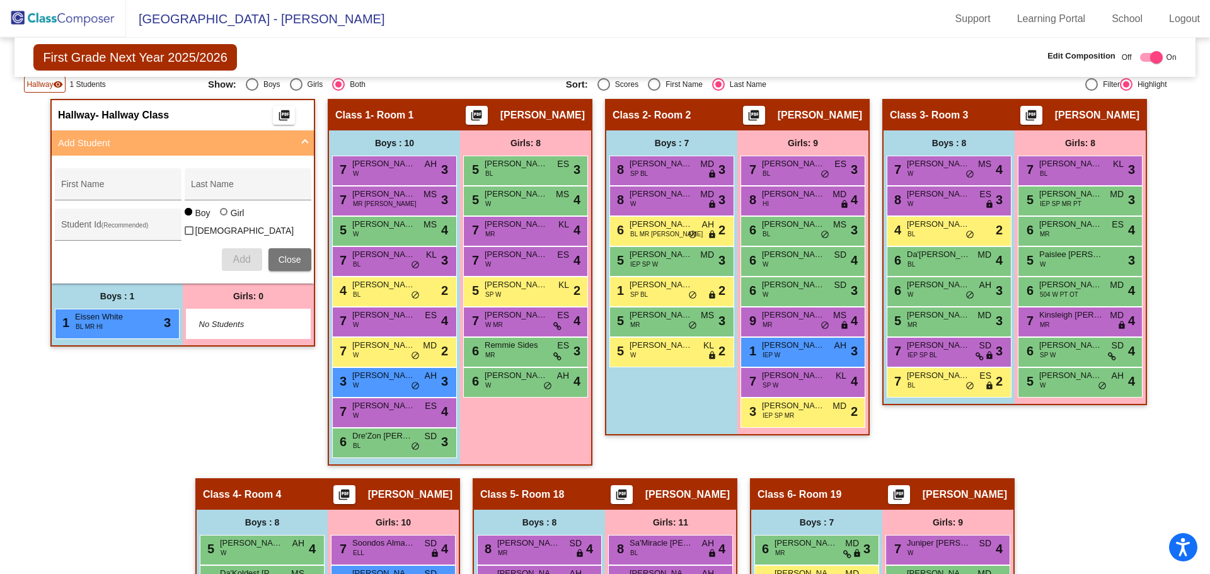
scroll to position [290, 0]
